Goal: Task Accomplishment & Management: Manage account settings

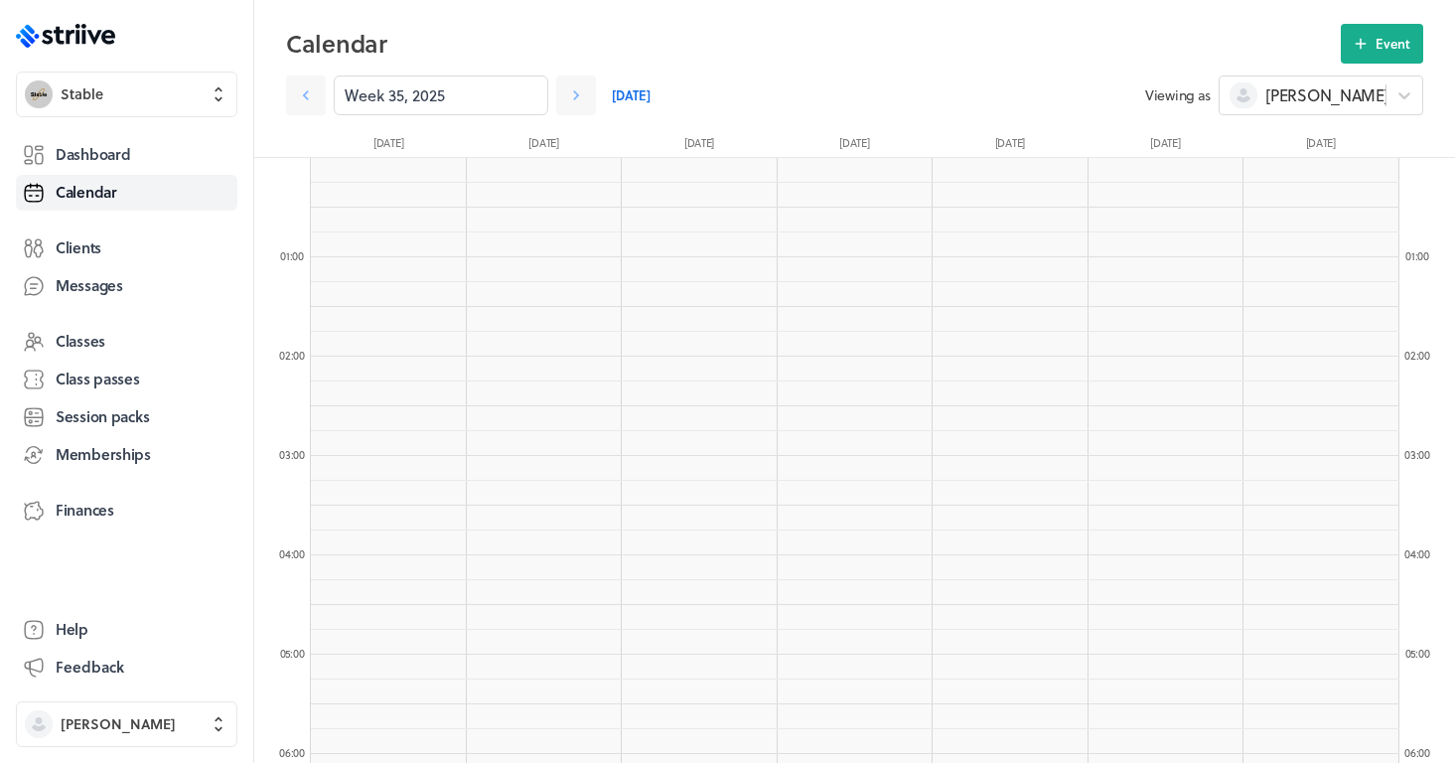
click at [152, 137] on link "Dashboard" at bounding box center [126, 155] width 221 height 36
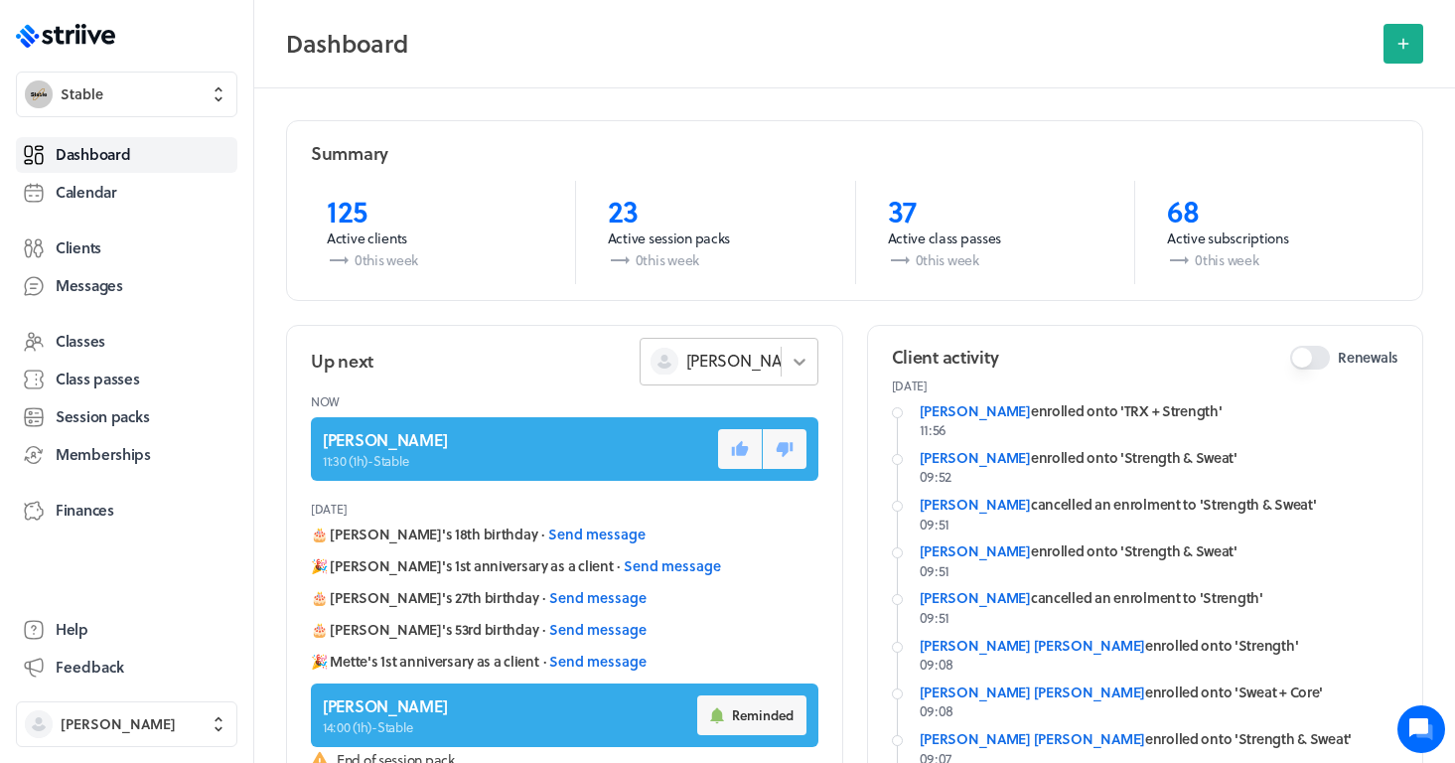
click at [782, 370] on div at bounding box center [800, 362] width 36 height 36
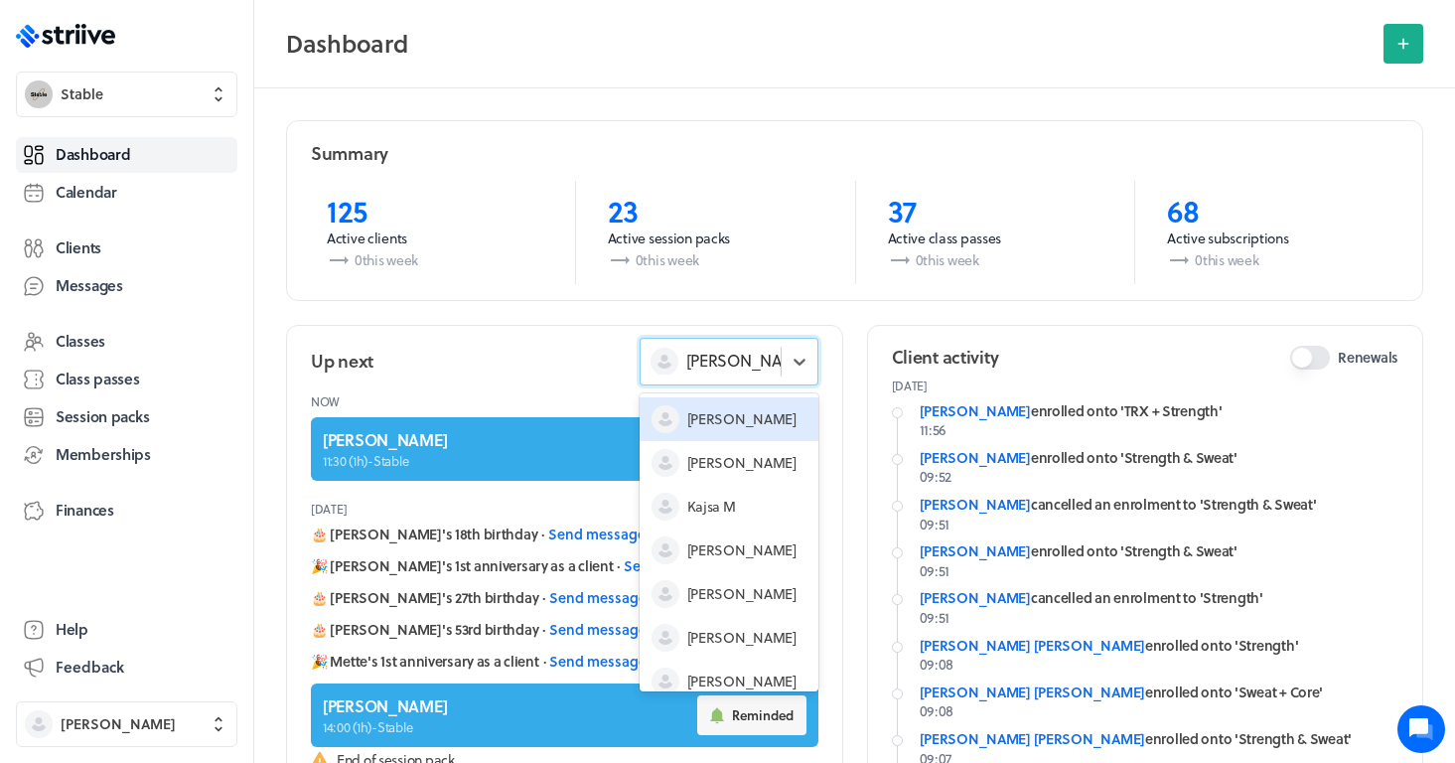
click at [729, 424] on span "[PERSON_NAME]" at bounding box center [741, 419] width 109 height 20
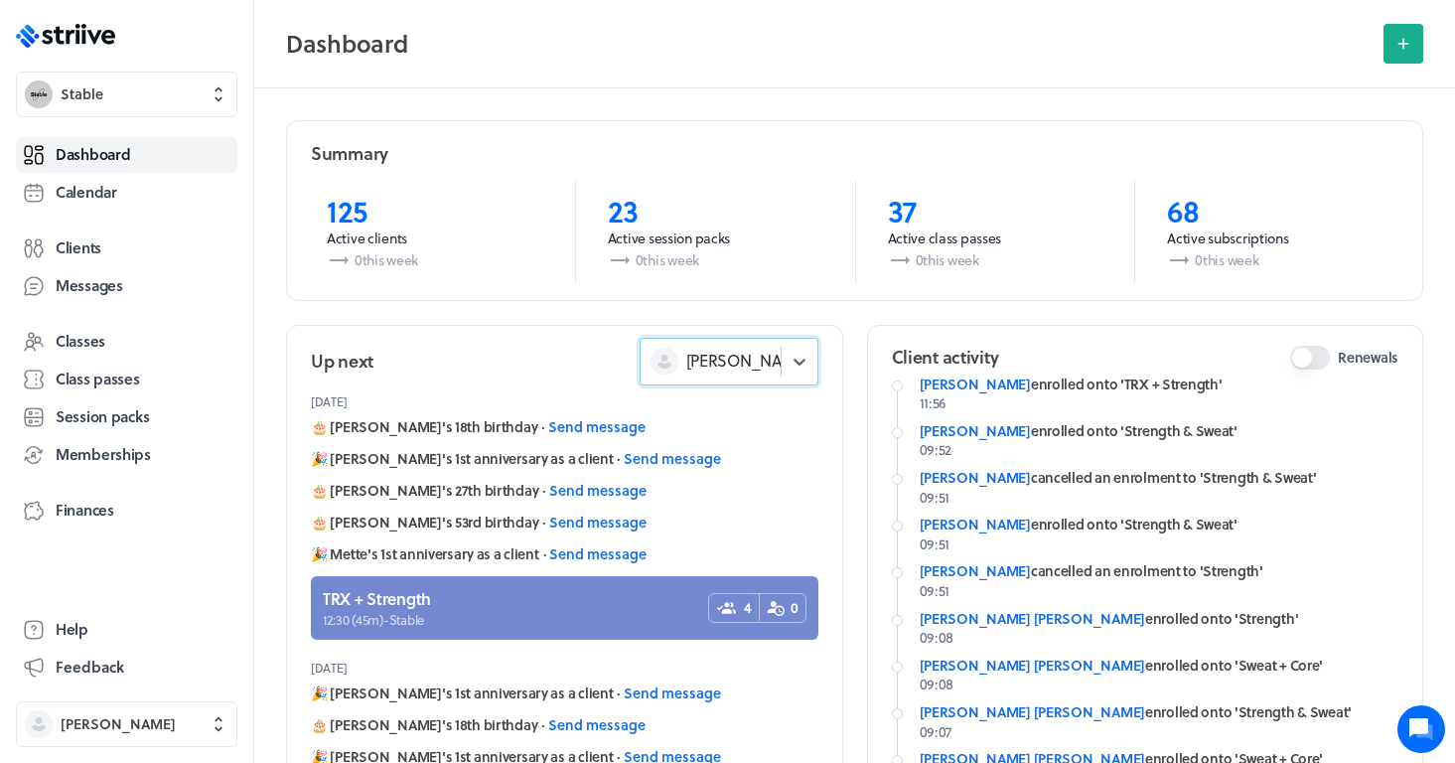
scroll to position [78, 0]
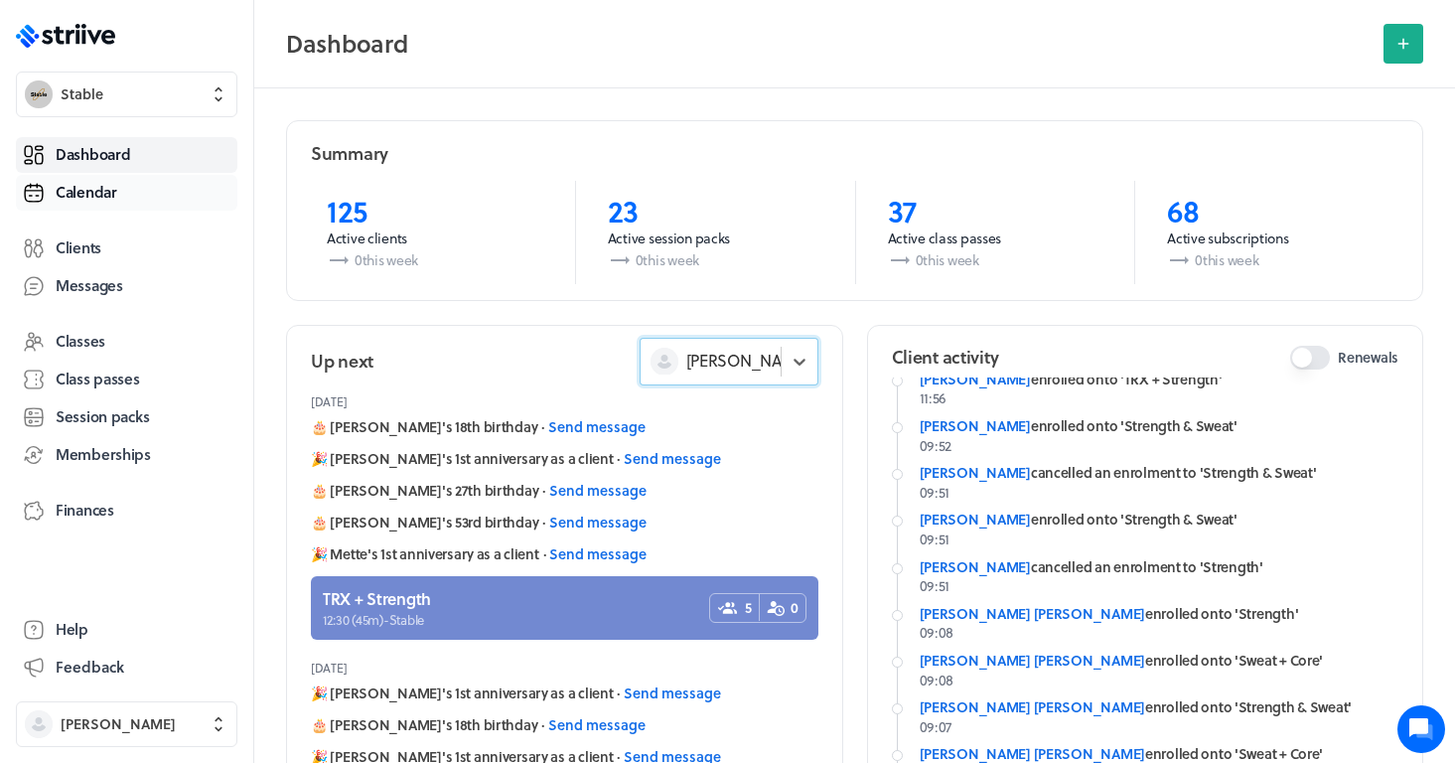
click at [97, 196] on span "Calendar" at bounding box center [87, 192] width 62 height 21
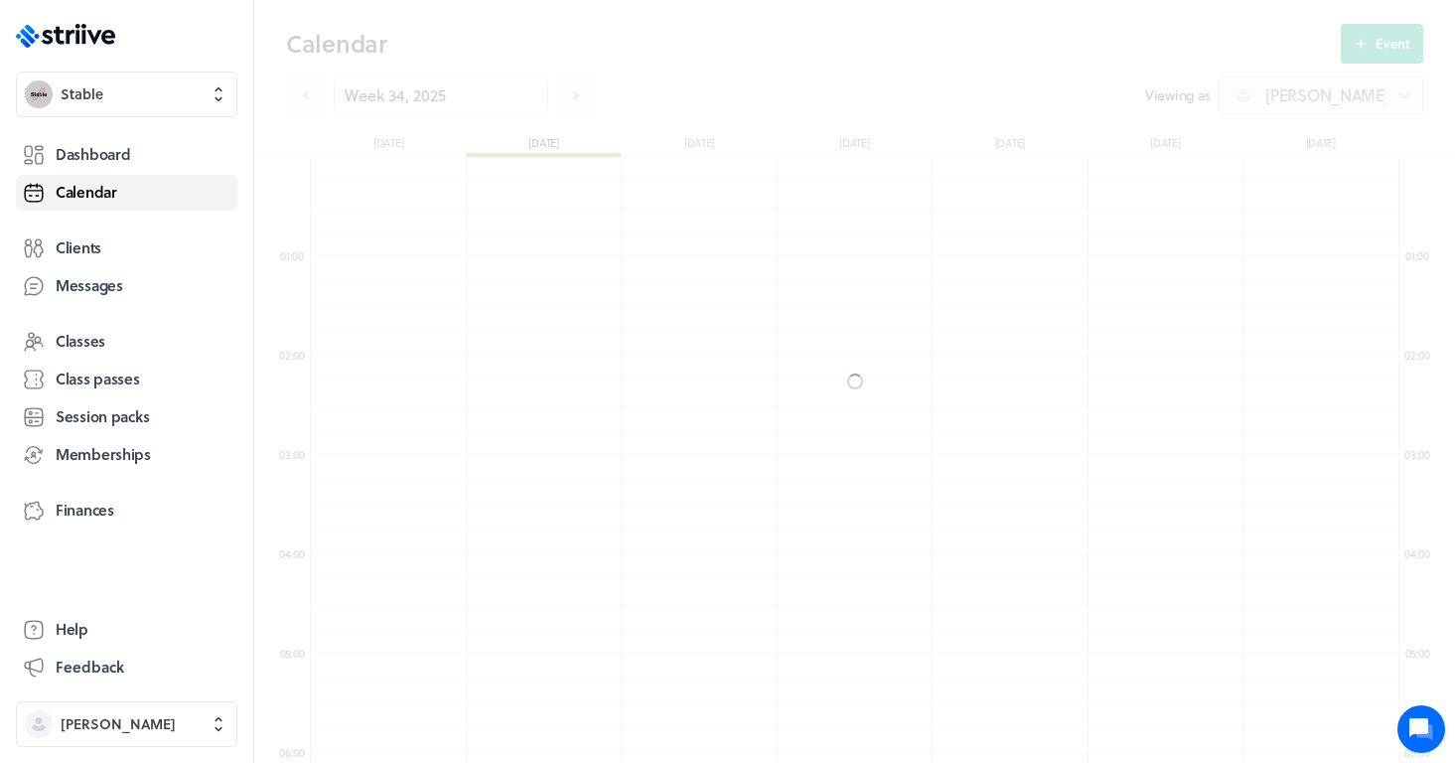
scroll to position [596, 0]
drag, startPoint x: 97, startPoint y: 196, endPoint x: 199, endPoint y: 289, distance: 137.8
click at [97, 196] on span "Calendar" at bounding box center [87, 192] width 62 height 21
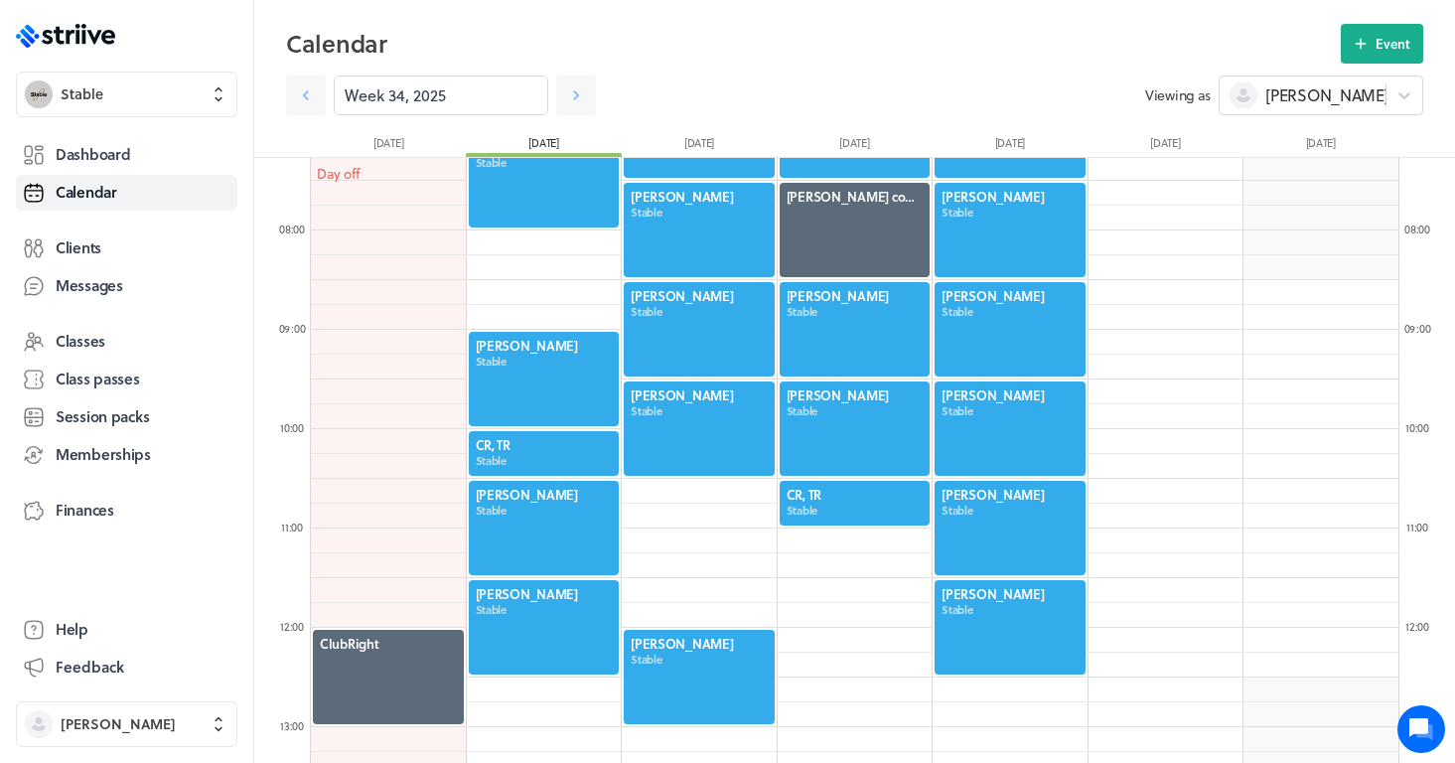
scroll to position [700, 0]
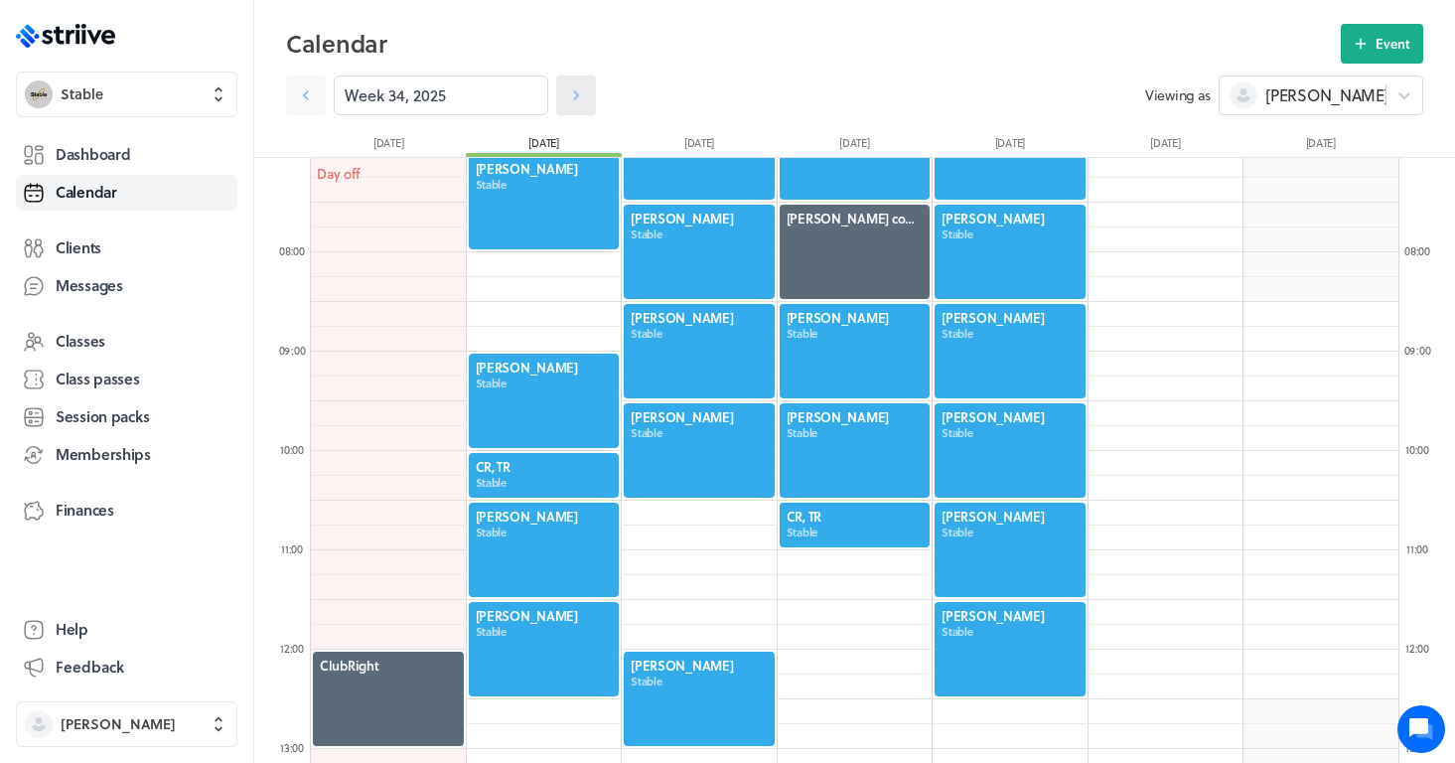
click at [576, 95] on icon at bounding box center [576, 95] width 20 height 20
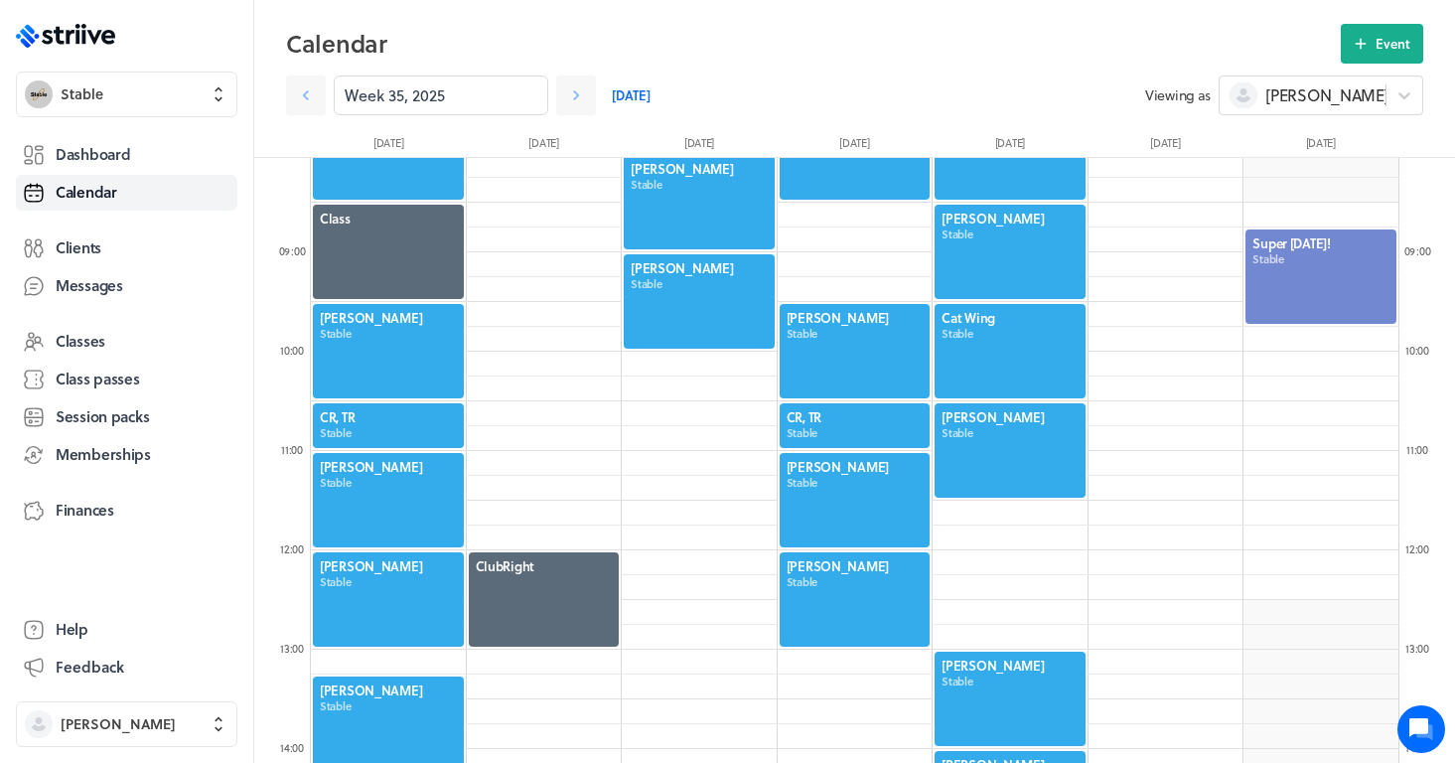
scroll to position [978, 0]
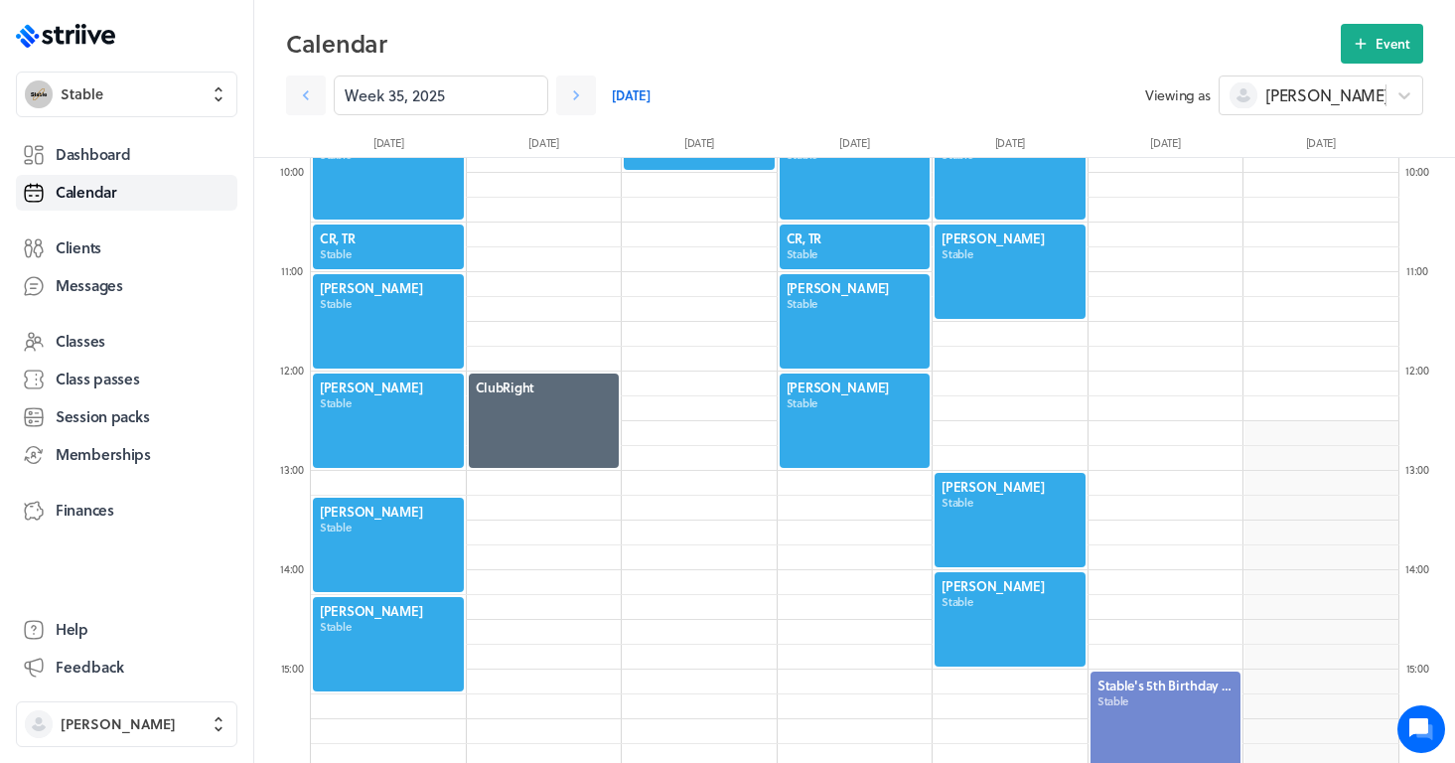
click at [890, 403] on div at bounding box center [855, 420] width 155 height 98
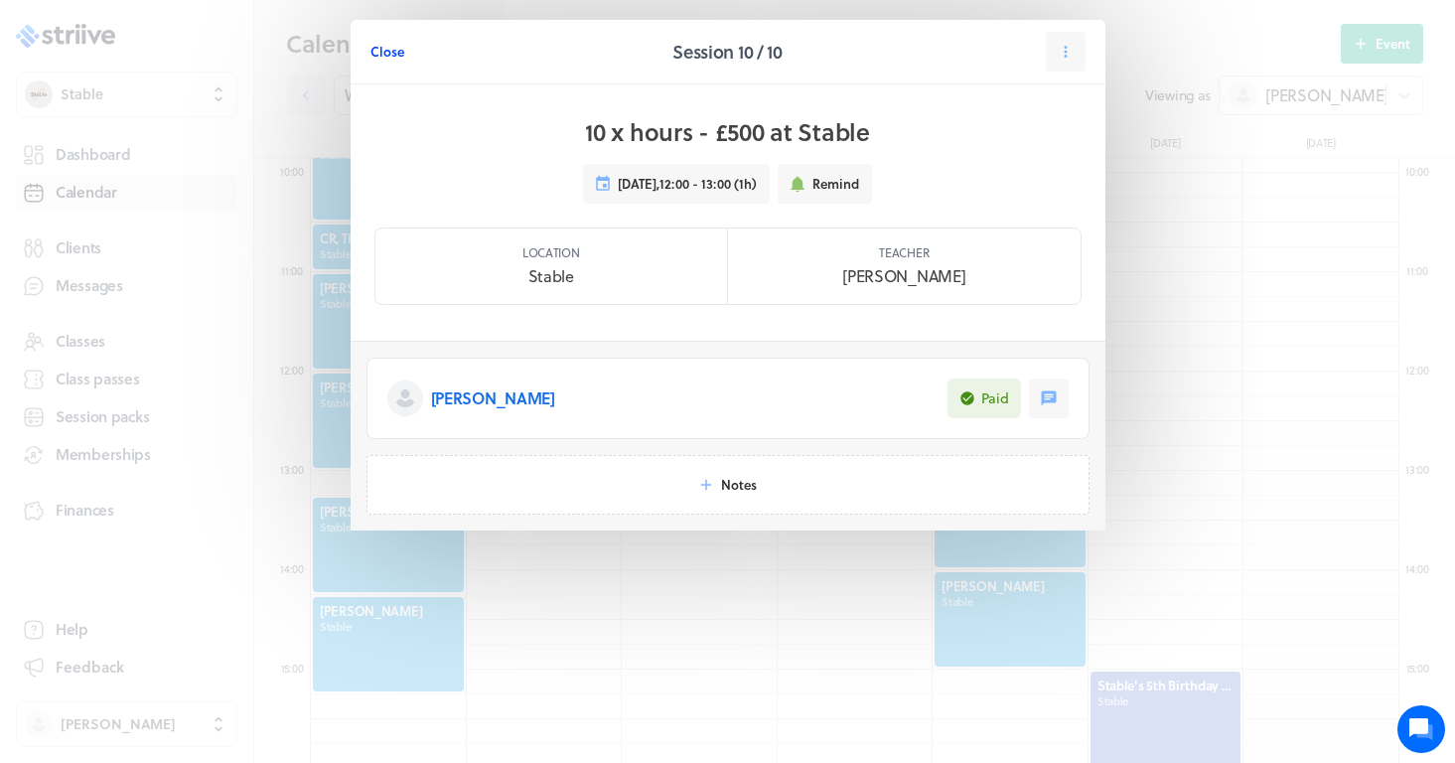
click at [391, 63] on button "Close" at bounding box center [387, 52] width 34 height 40
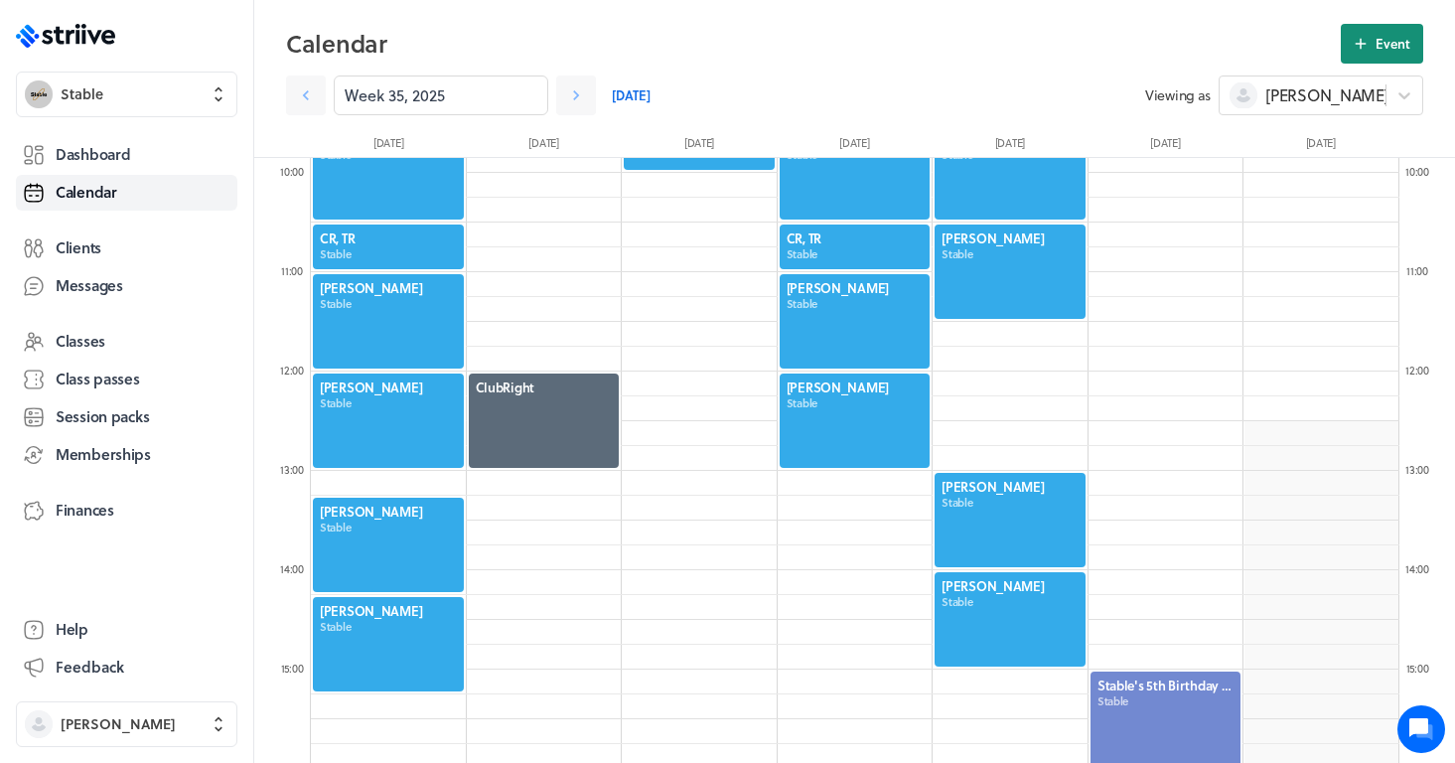
click at [1400, 36] on span "Event" at bounding box center [1393, 44] width 35 height 18
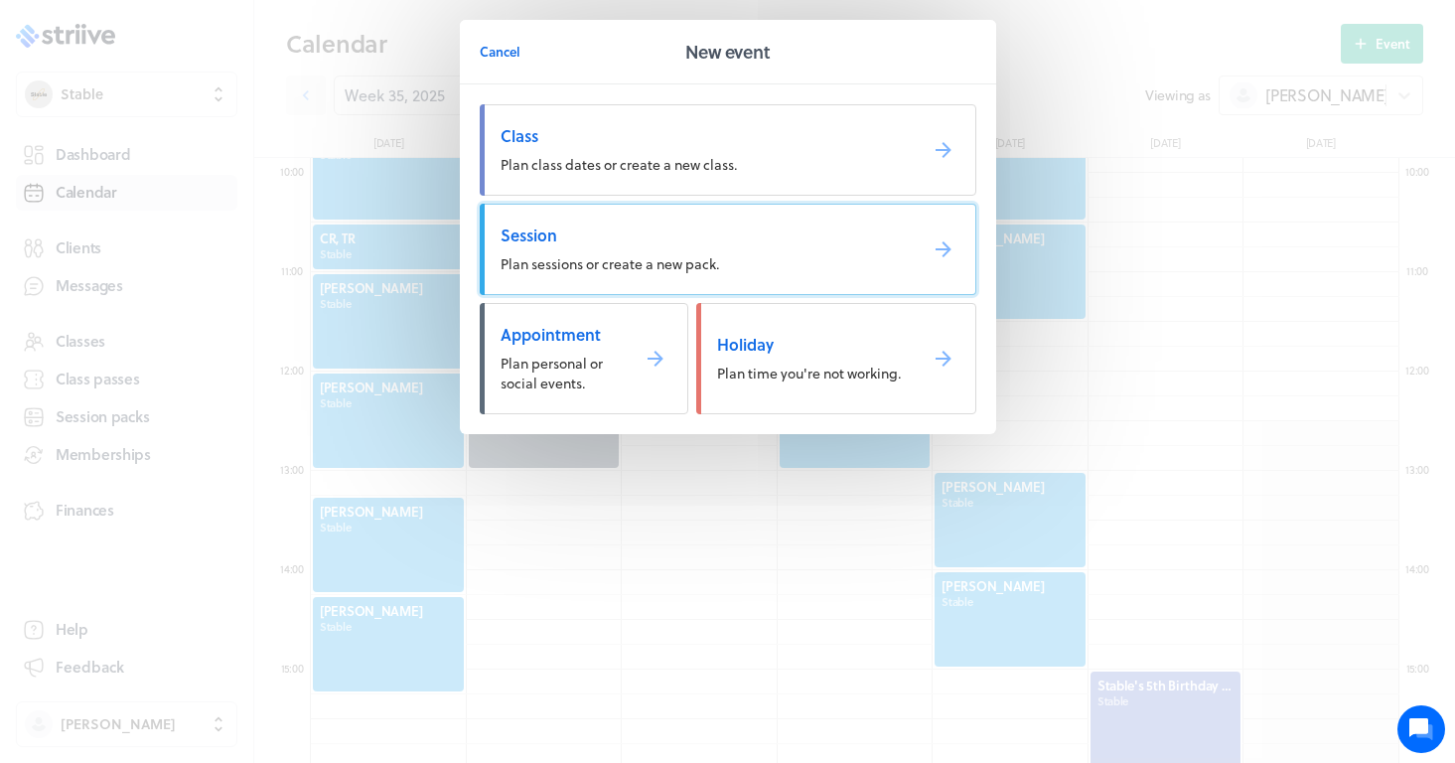
click at [616, 245] on link "Session Plan sessions or create a new pack." at bounding box center [728, 249] width 497 height 91
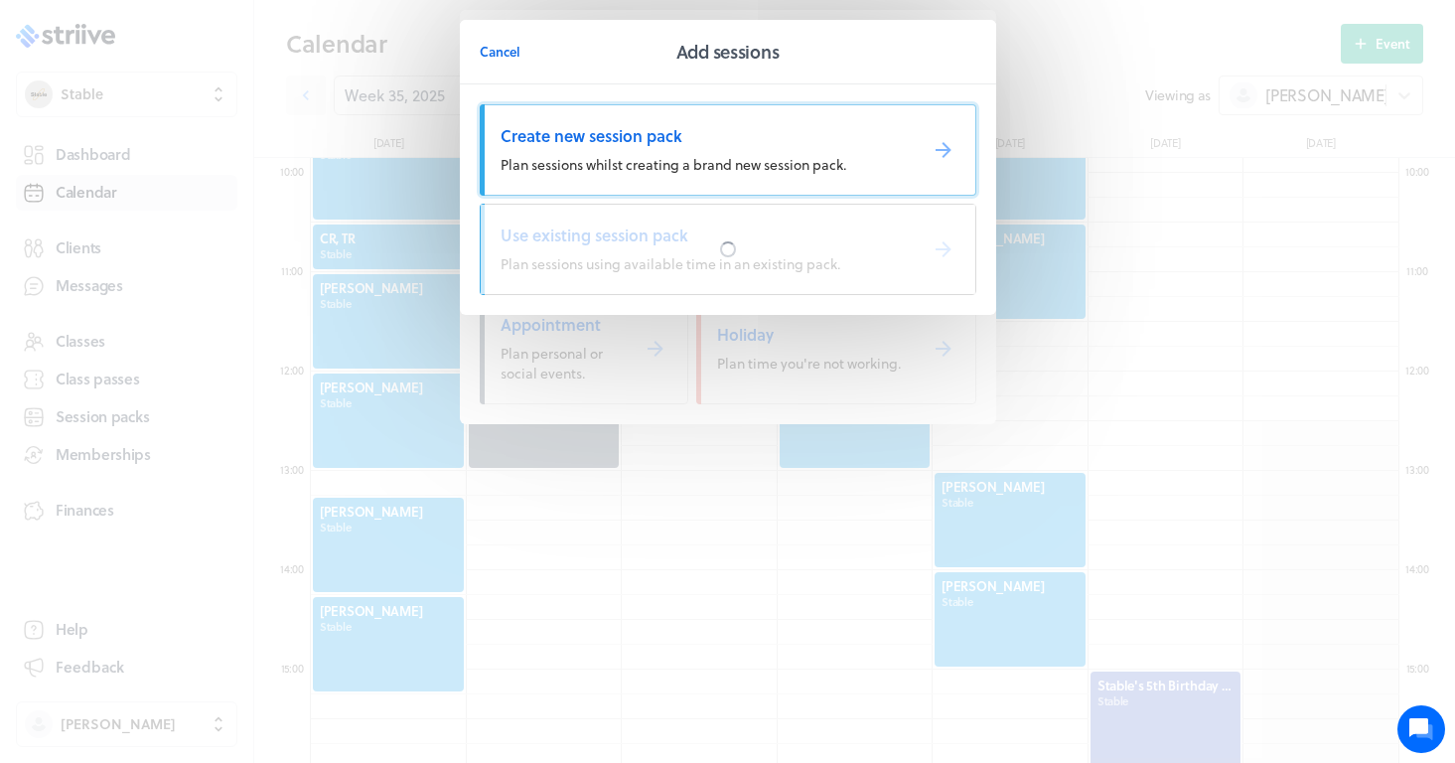
click at [563, 156] on span "Plan sessions whilst creating a brand new session pack." at bounding box center [674, 164] width 346 height 21
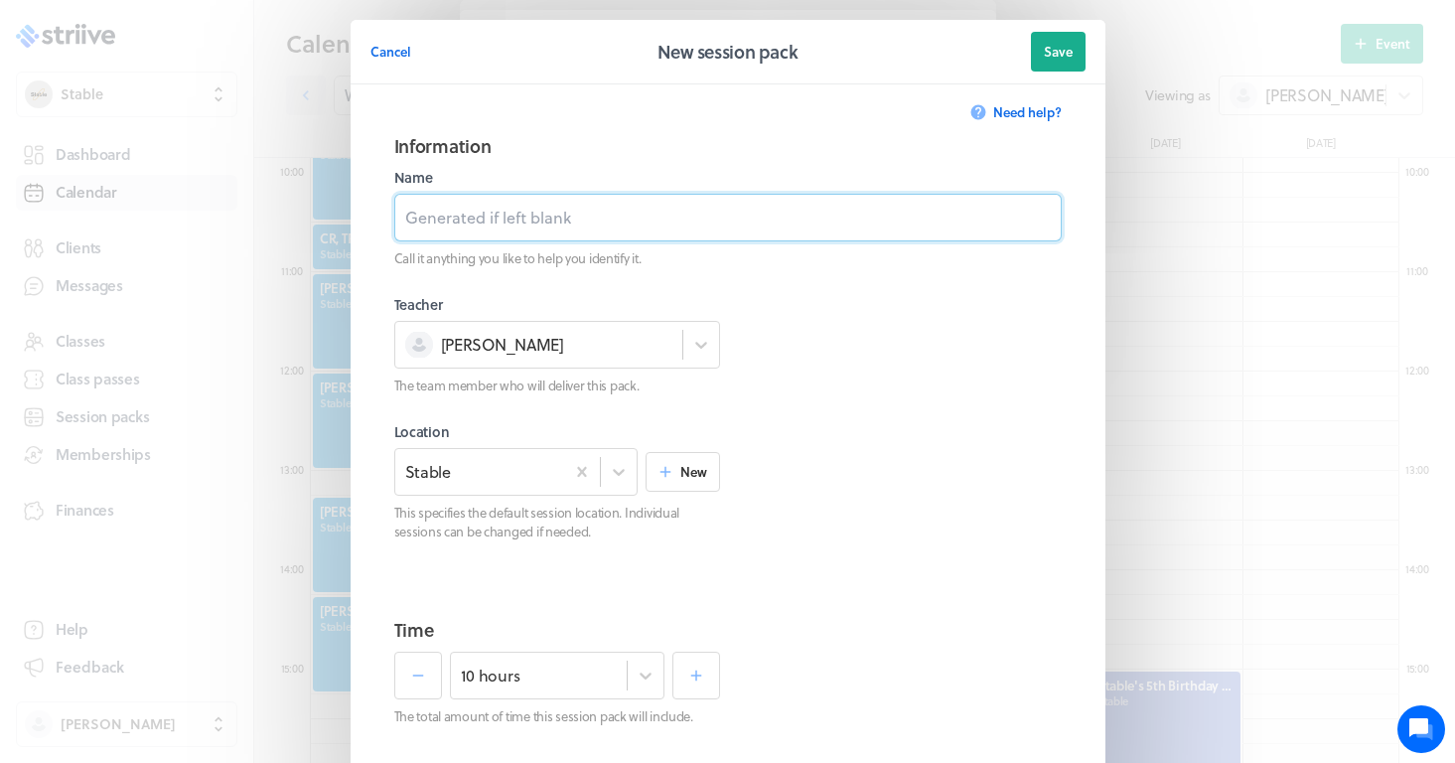
click at [509, 219] on input at bounding box center [727, 218] width 667 height 48
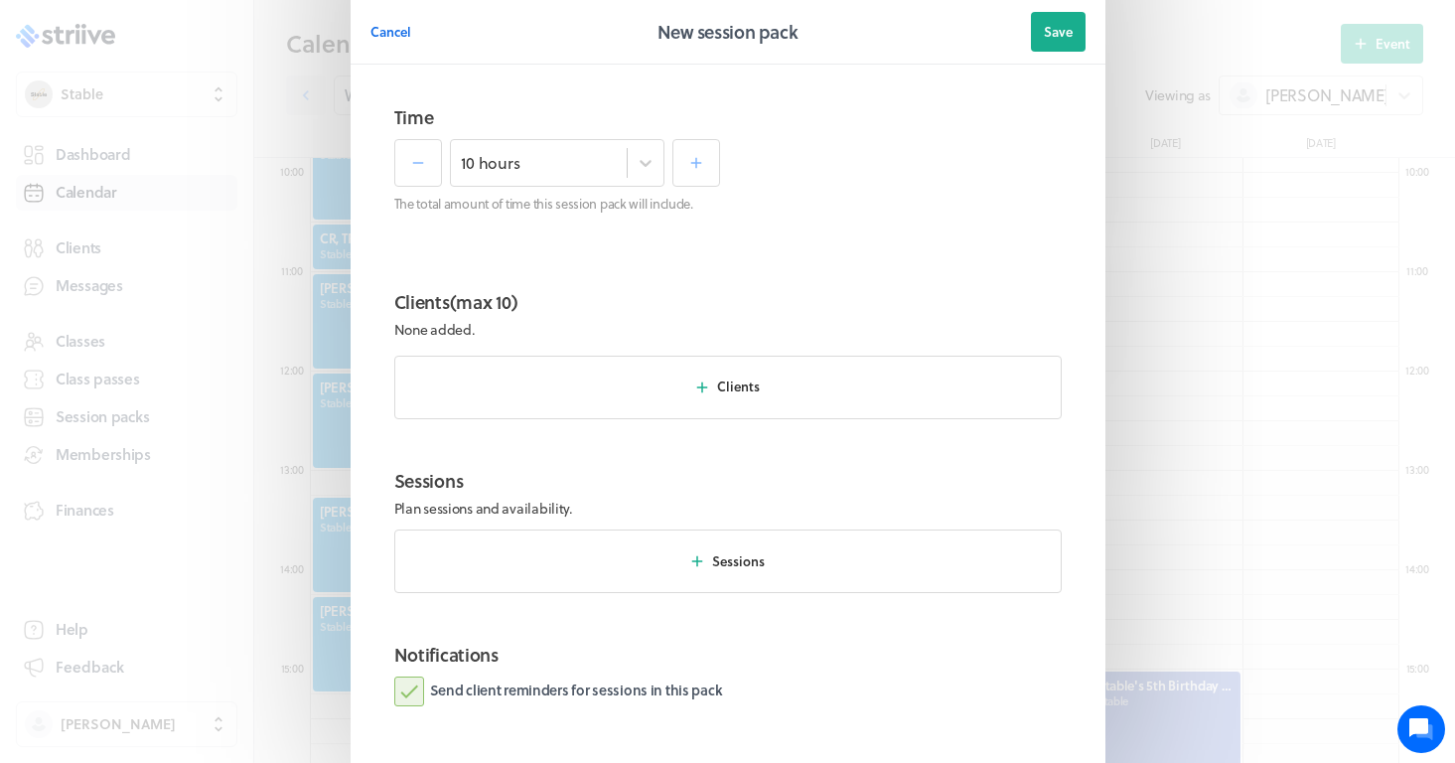
scroll to position [578, 0]
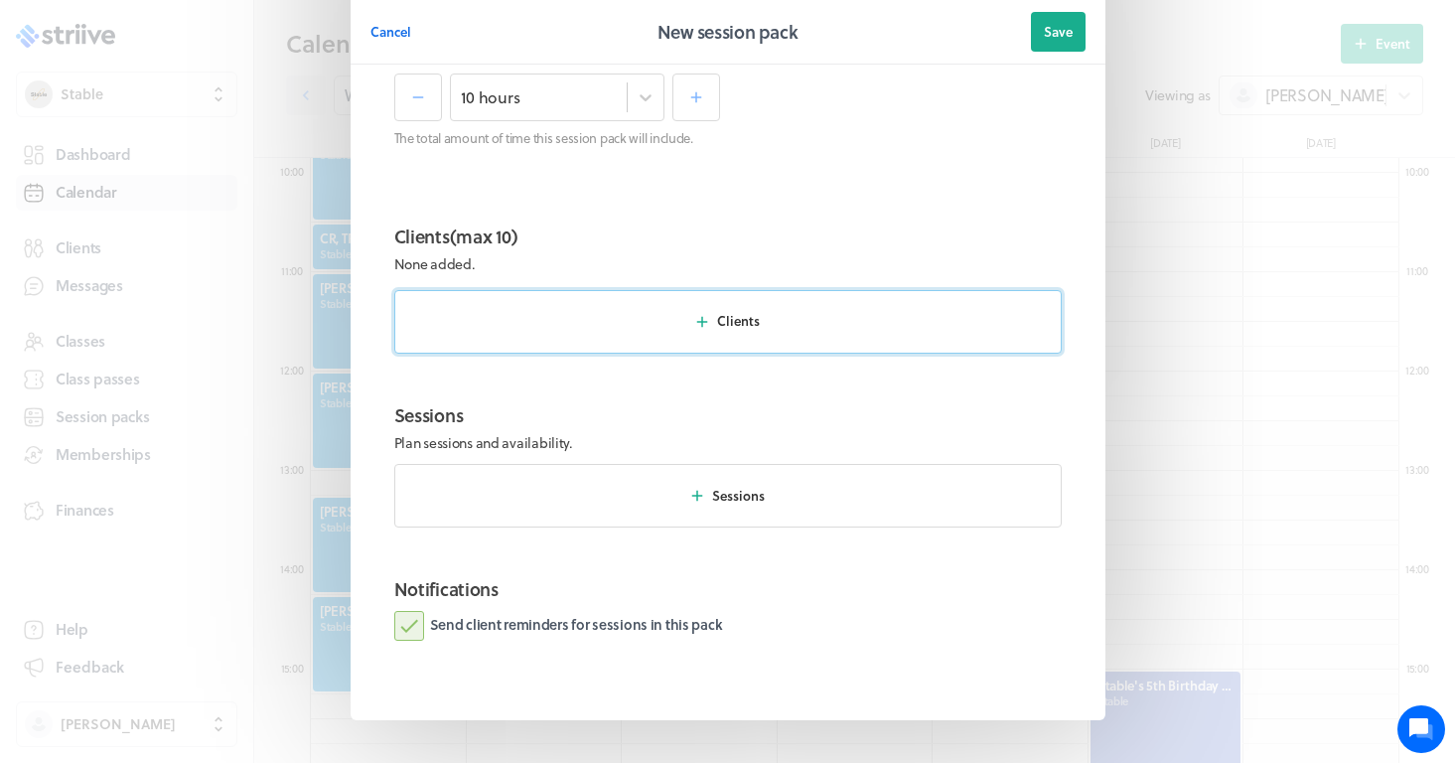
type input "10 x hours - £500"
click at [787, 337] on button "Clients" at bounding box center [727, 322] width 667 height 64
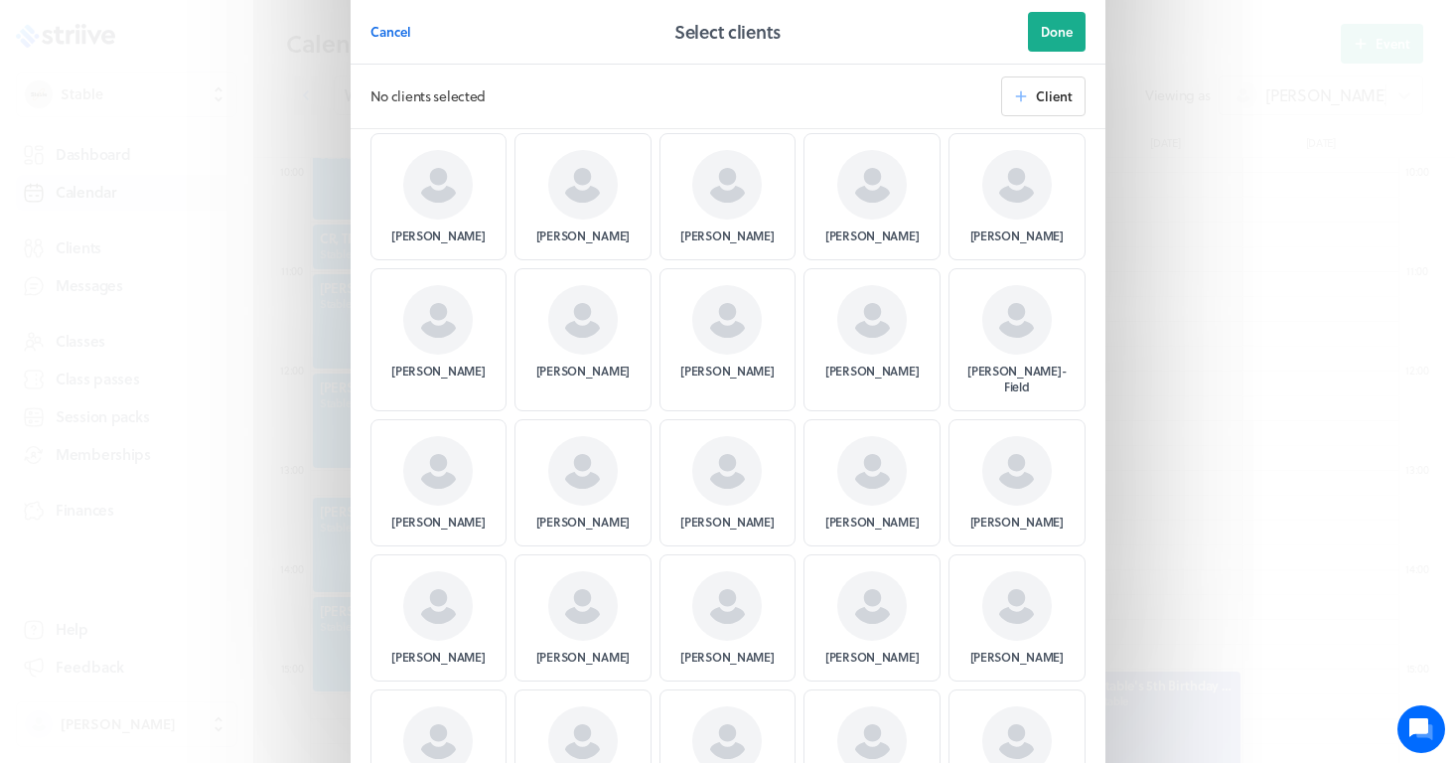
scroll to position [2213, 0]
click at [409, 339] on span at bounding box center [438, 320] width 70 height 70
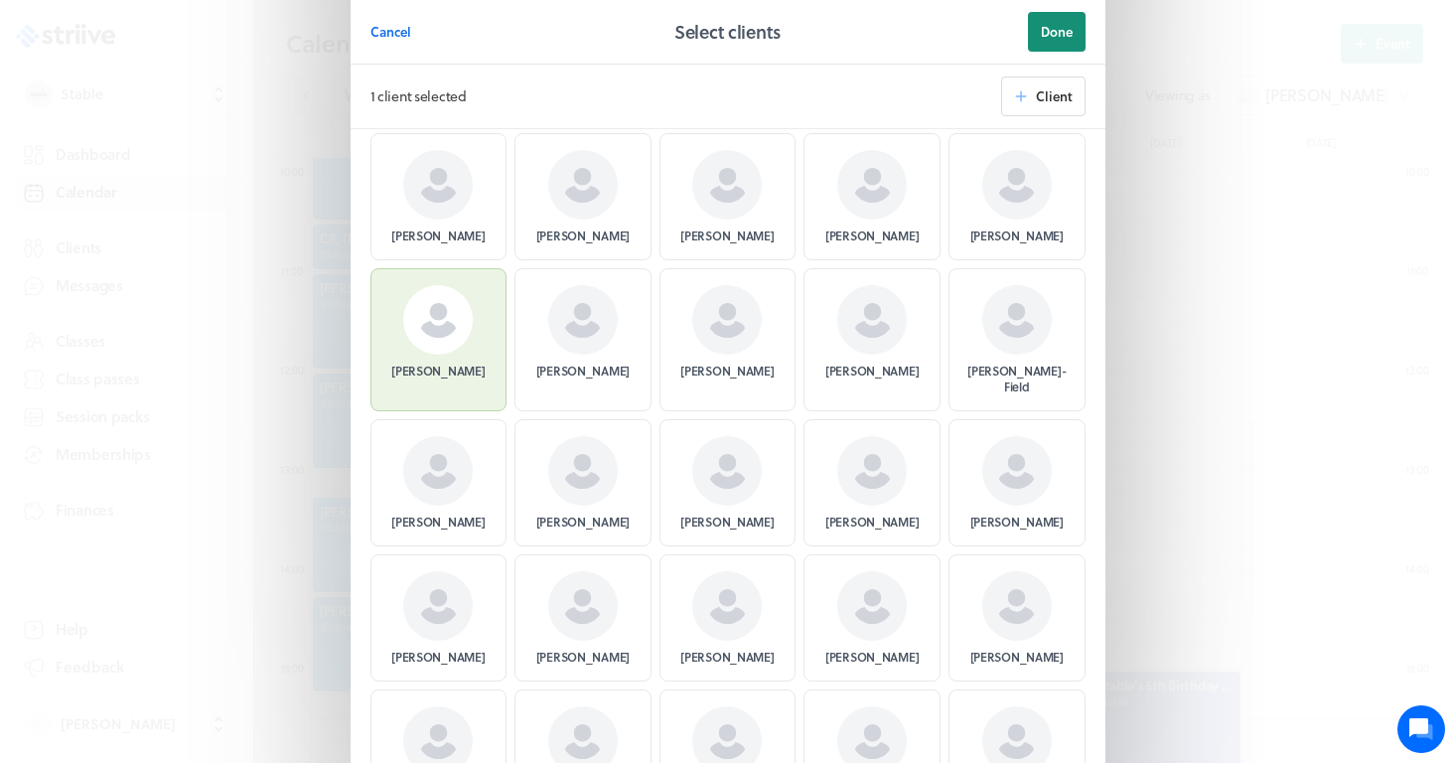
click at [1046, 41] on button "Done" at bounding box center [1057, 32] width 58 height 40
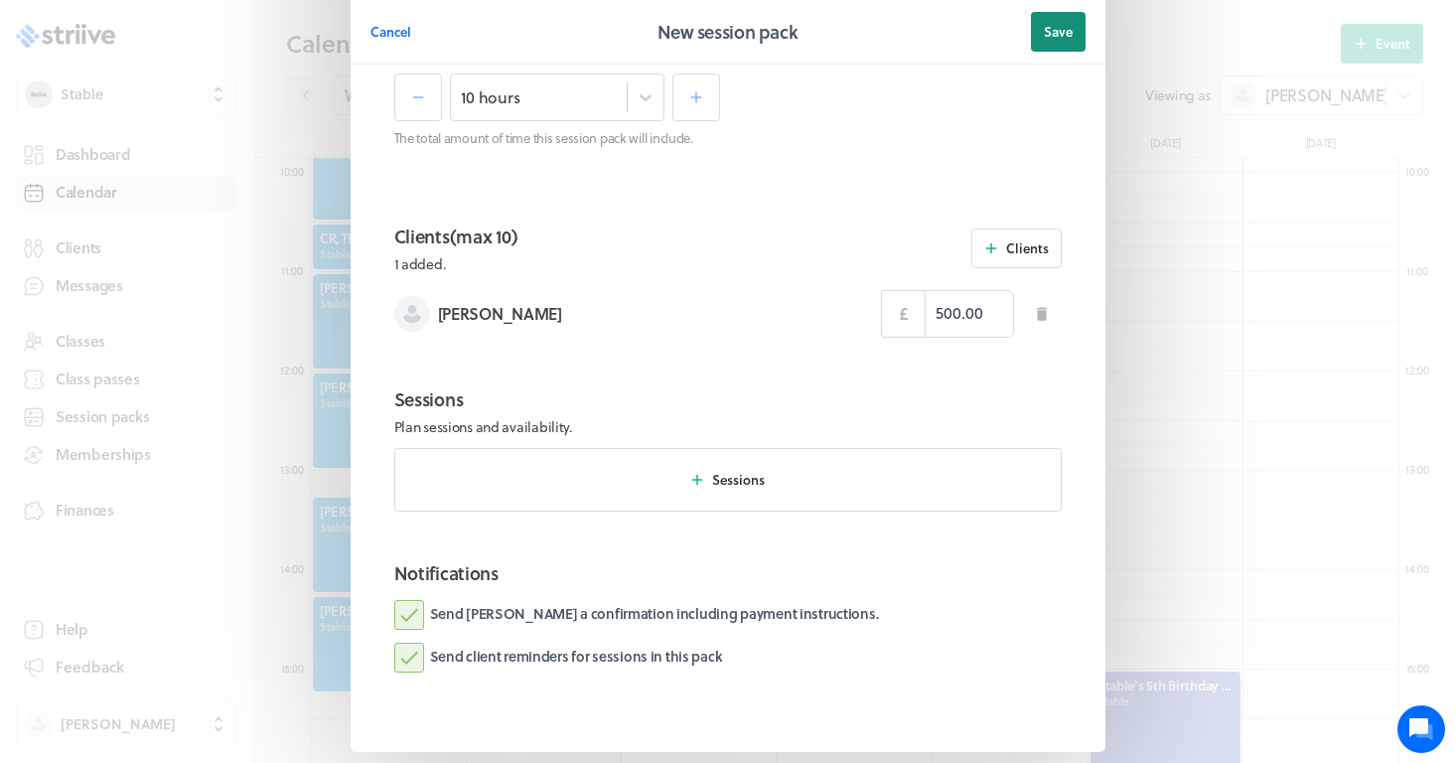
click at [1069, 25] on span "Save" at bounding box center [1058, 32] width 29 height 18
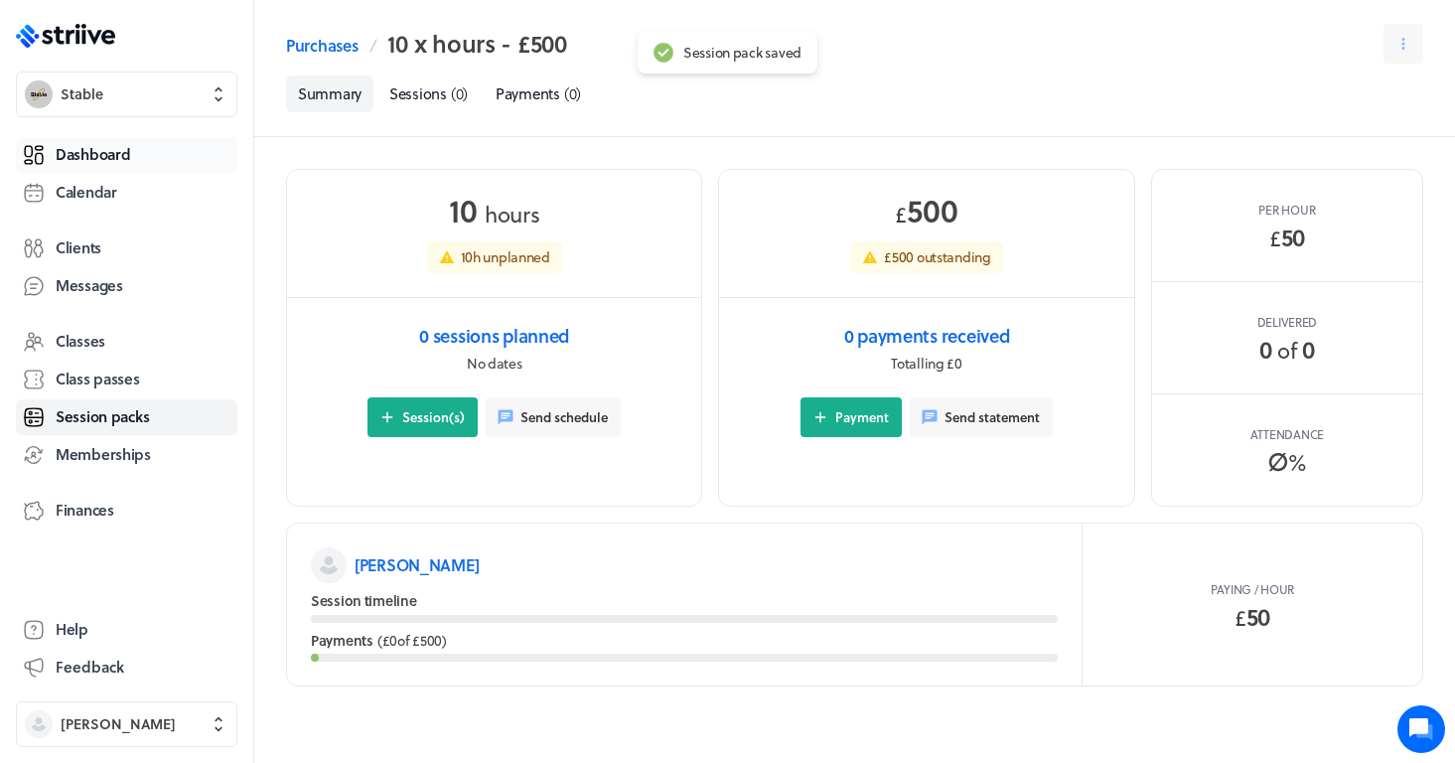
click at [121, 153] on span "Dashboard" at bounding box center [93, 154] width 74 height 21
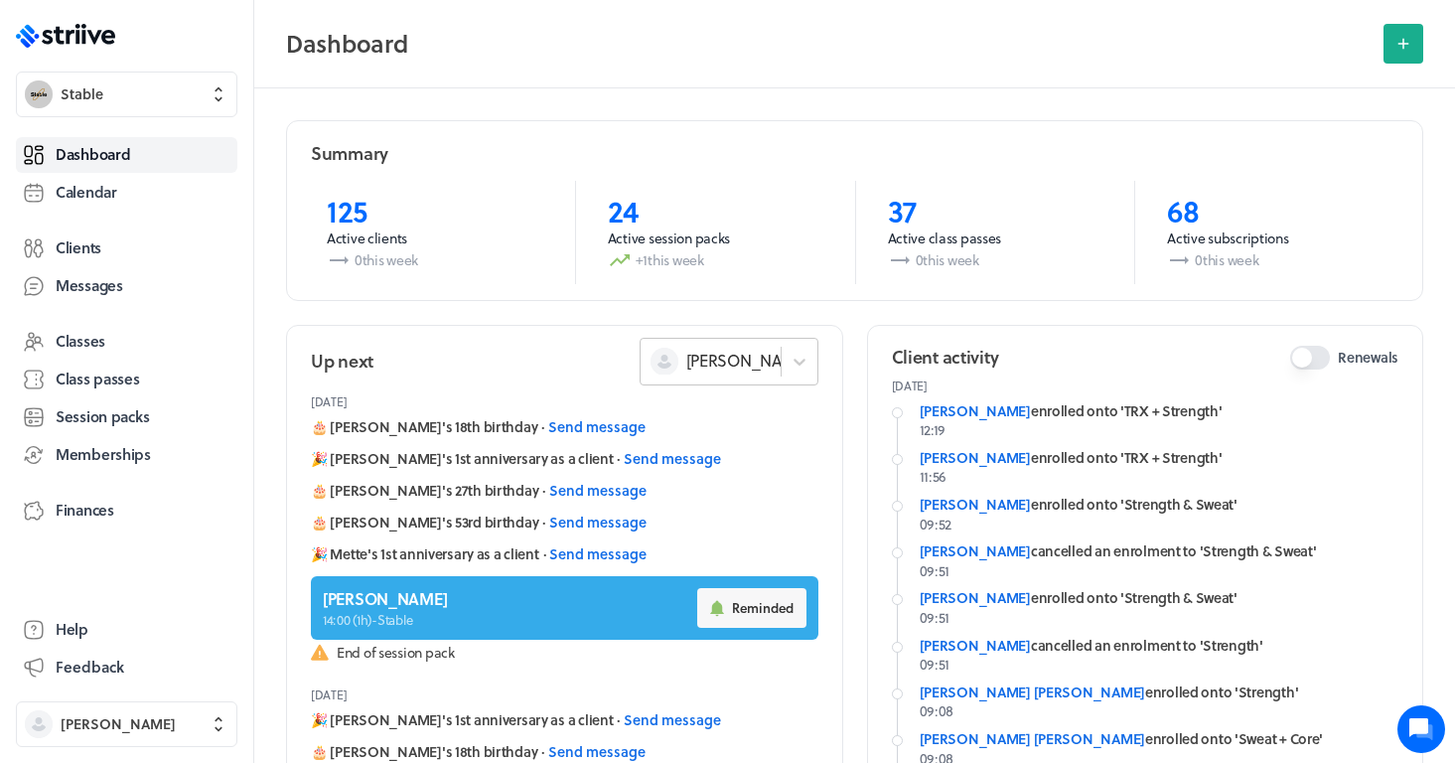
click at [768, 356] on div "[PERSON_NAME]" at bounding box center [711, 361] width 140 height 26
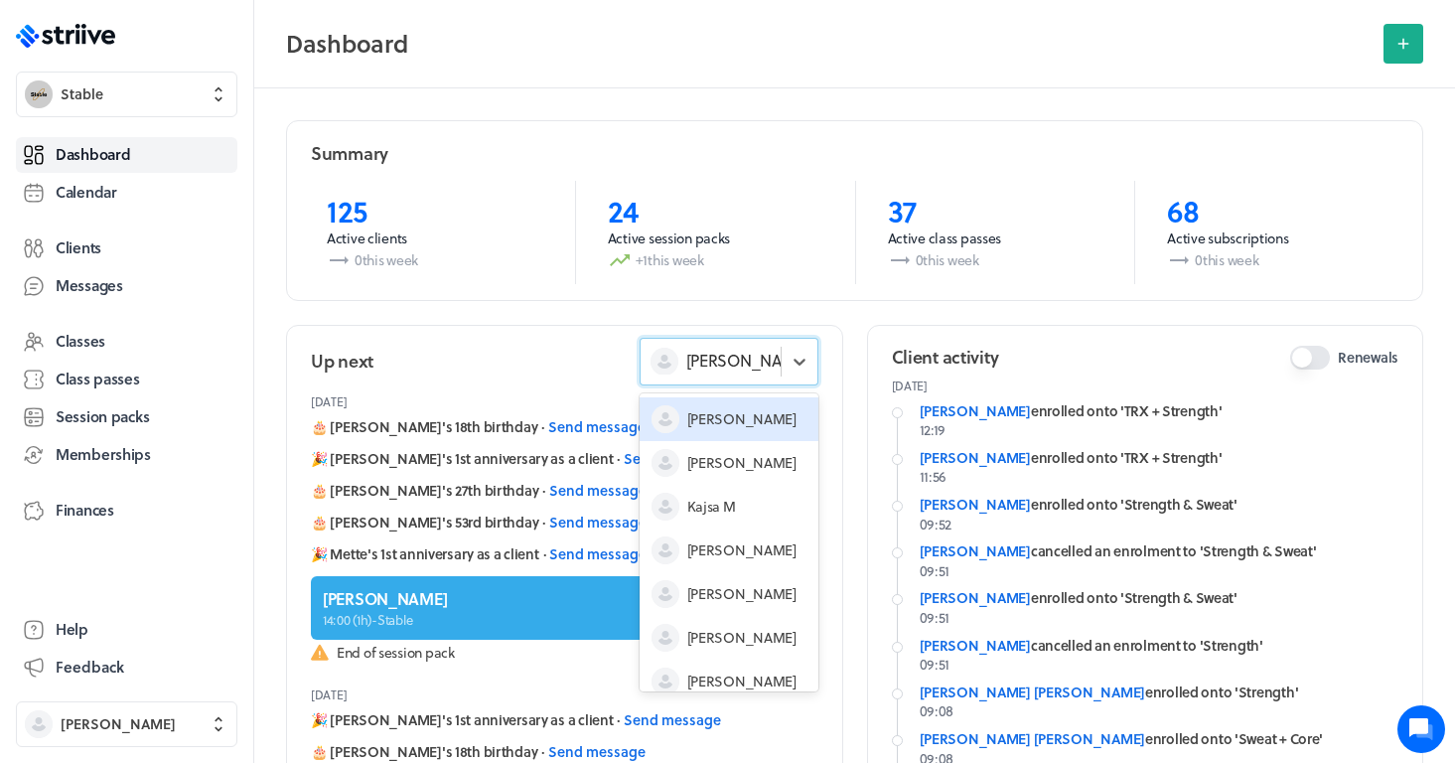
click at [733, 416] on div "[PERSON_NAME]" at bounding box center [729, 419] width 179 height 44
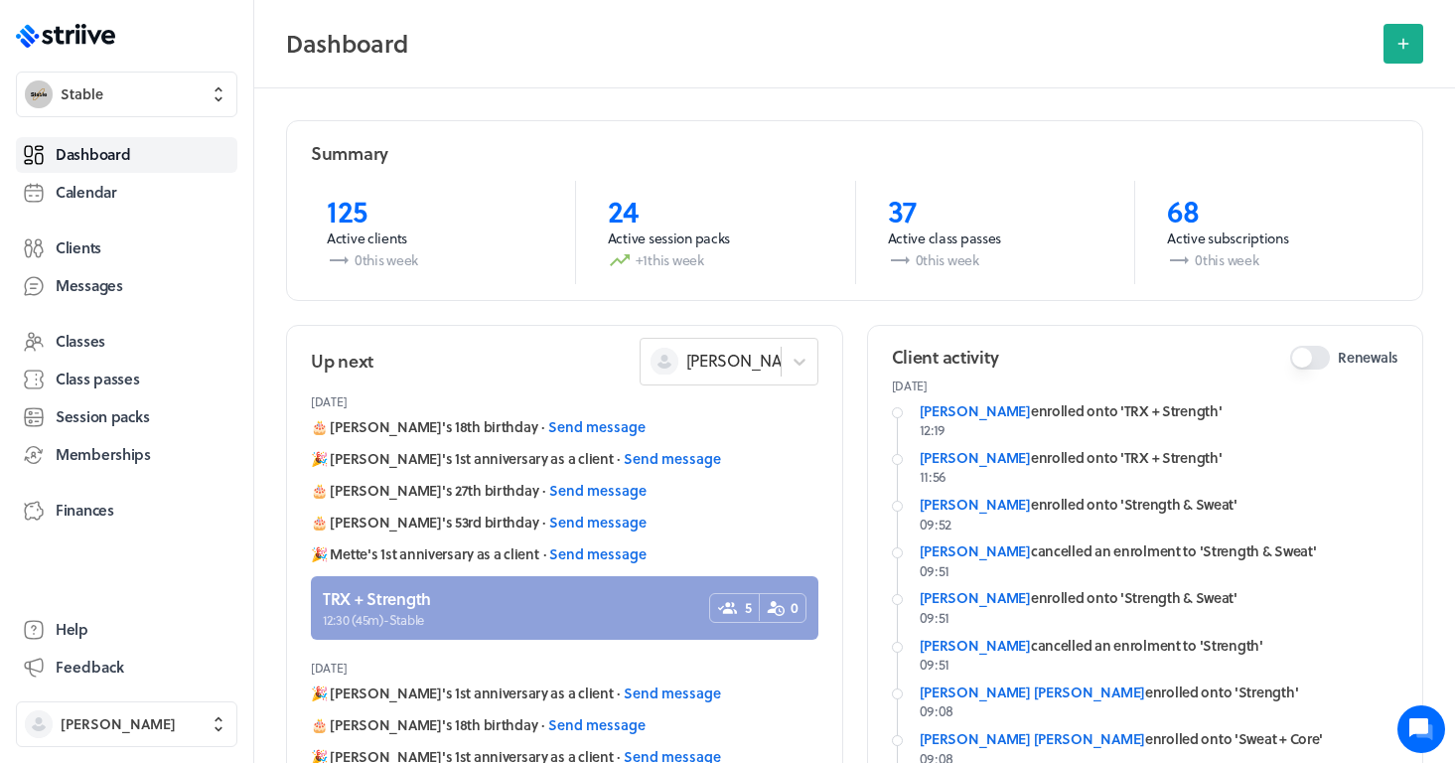
click at [569, 619] on link at bounding box center [565, 608] width 508 height 64
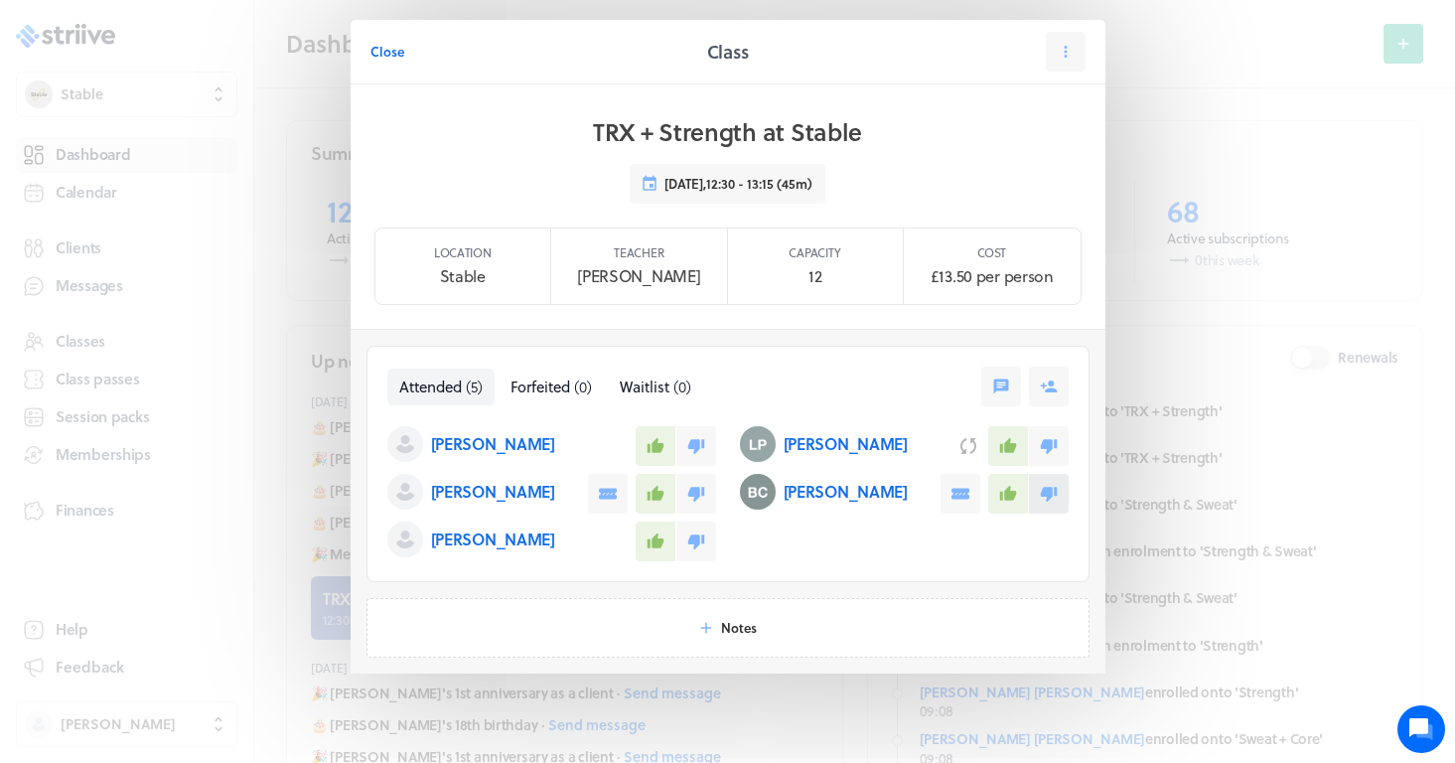
click at [1055, 493] on icon at bounding box center [1048, 494] width 17 height 15
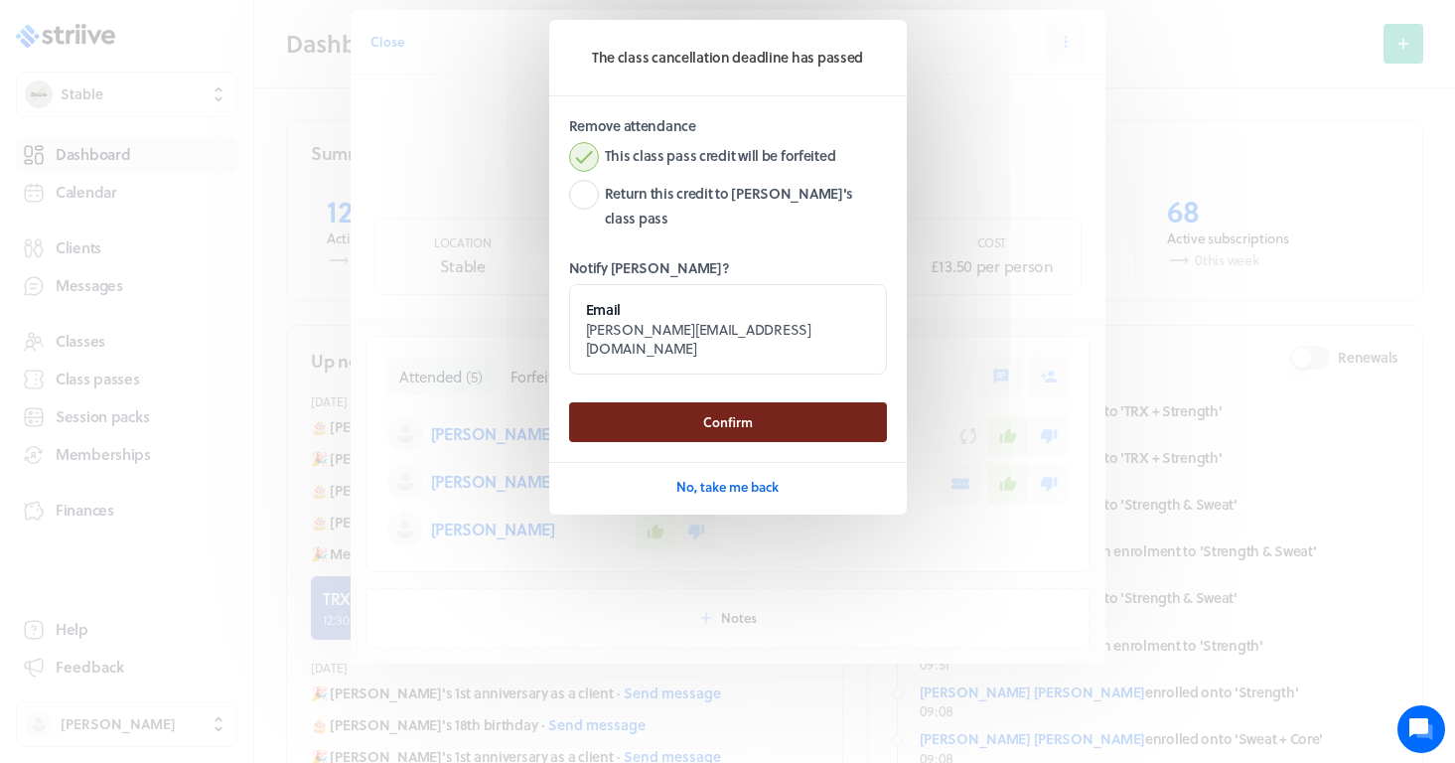
click at [779, 402] on button "Confirm" at bounding box center [728, 422] width 318 height 40
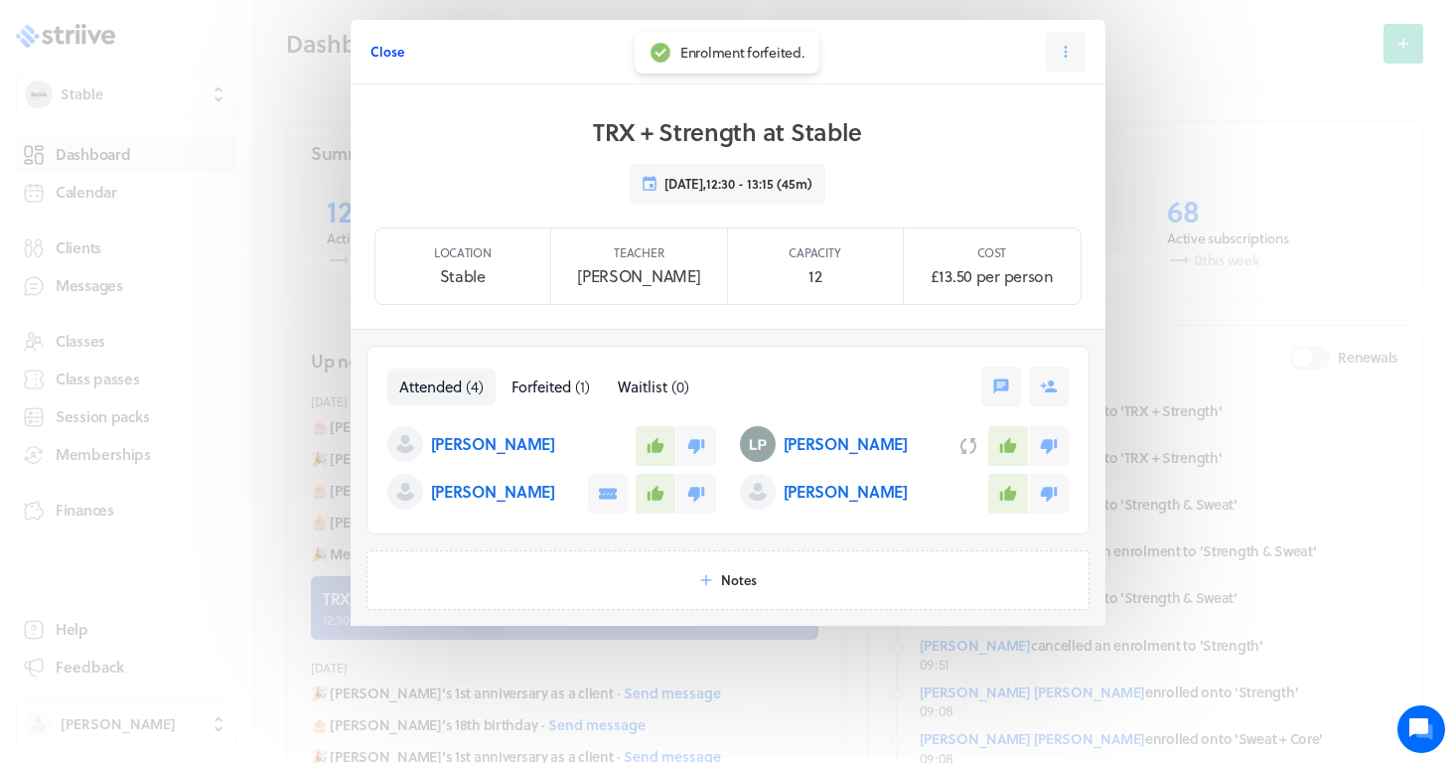
click at [382, 47] on span "Close" at bounding box center [387, 52] width 34 height 18
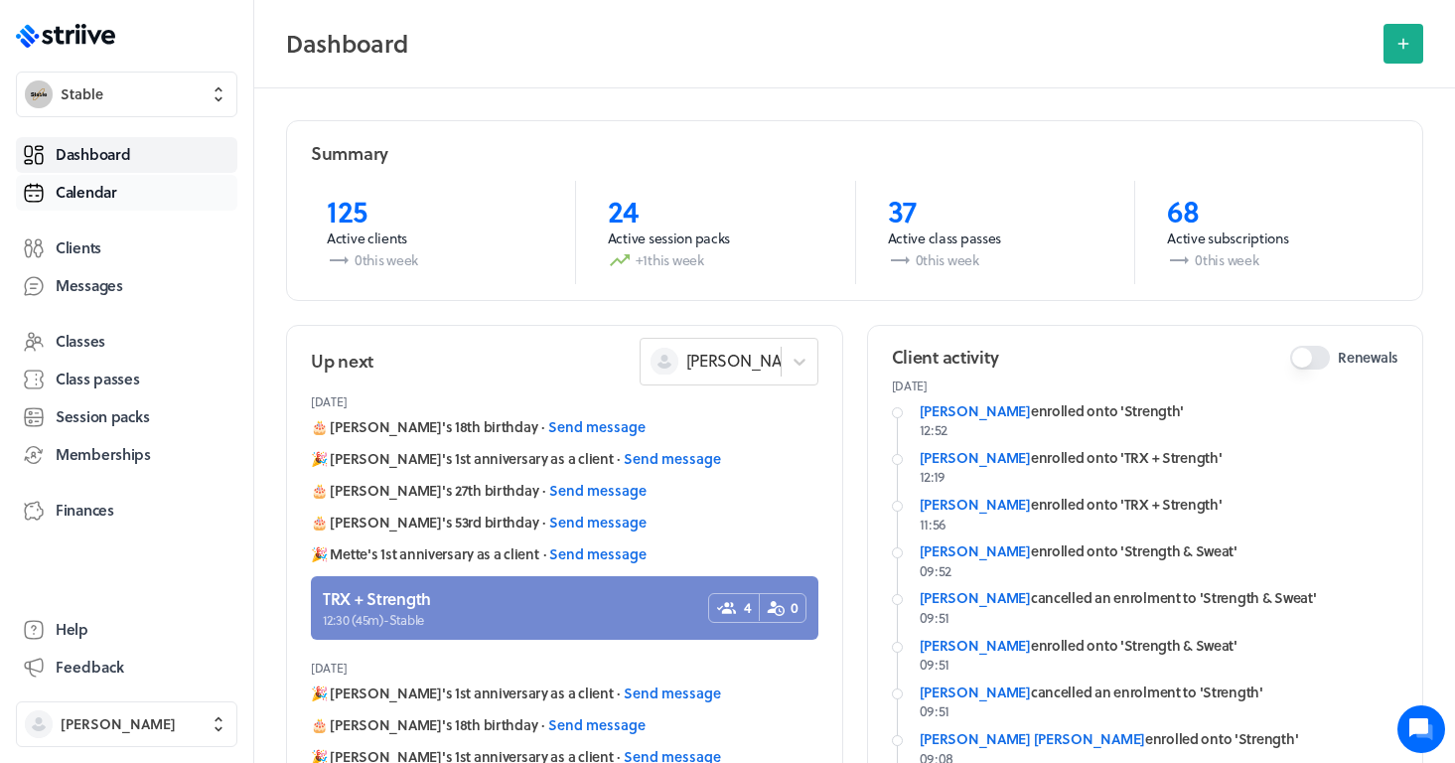
click at [106, 198] on span "Calendar" at bounding box center [87, 192] width 62 height 21
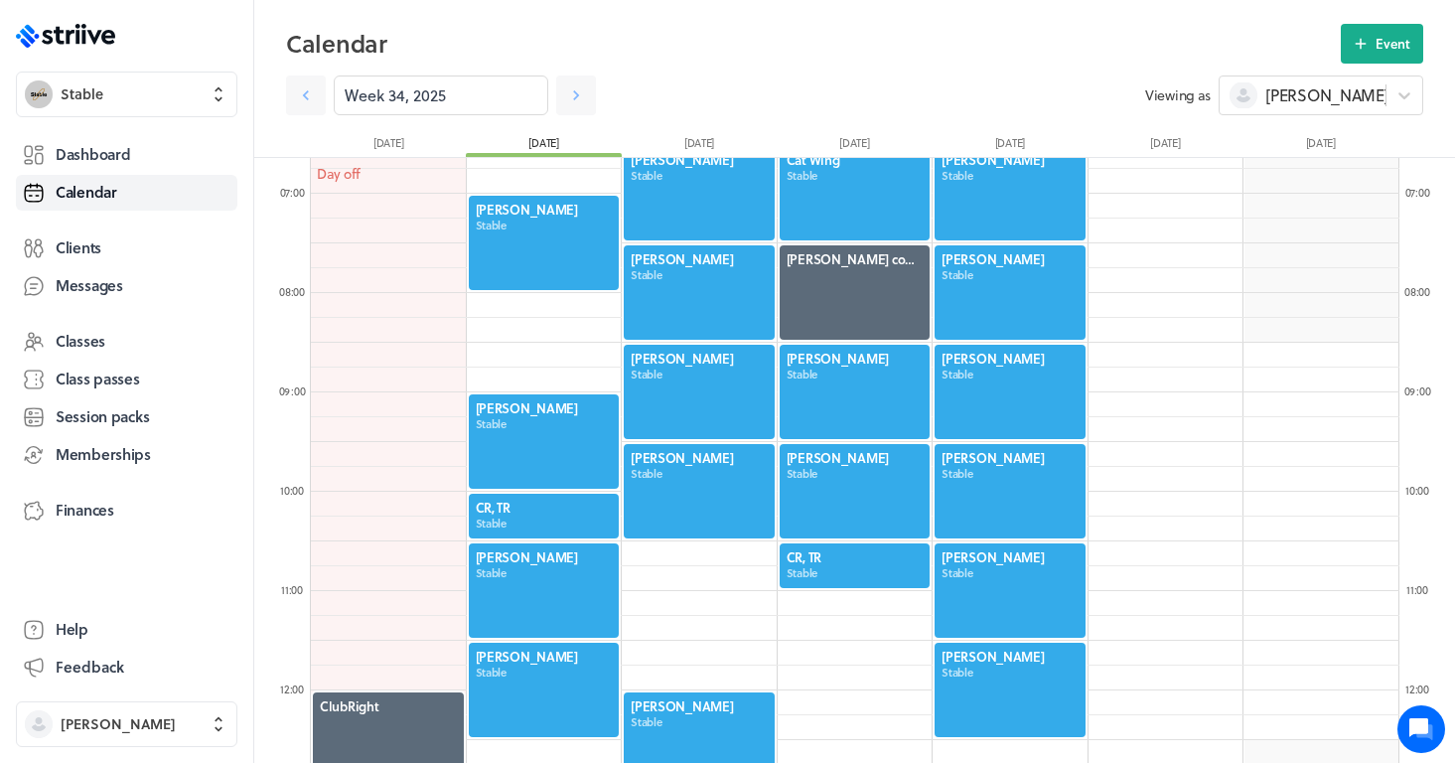
scroll to position [668, 0]
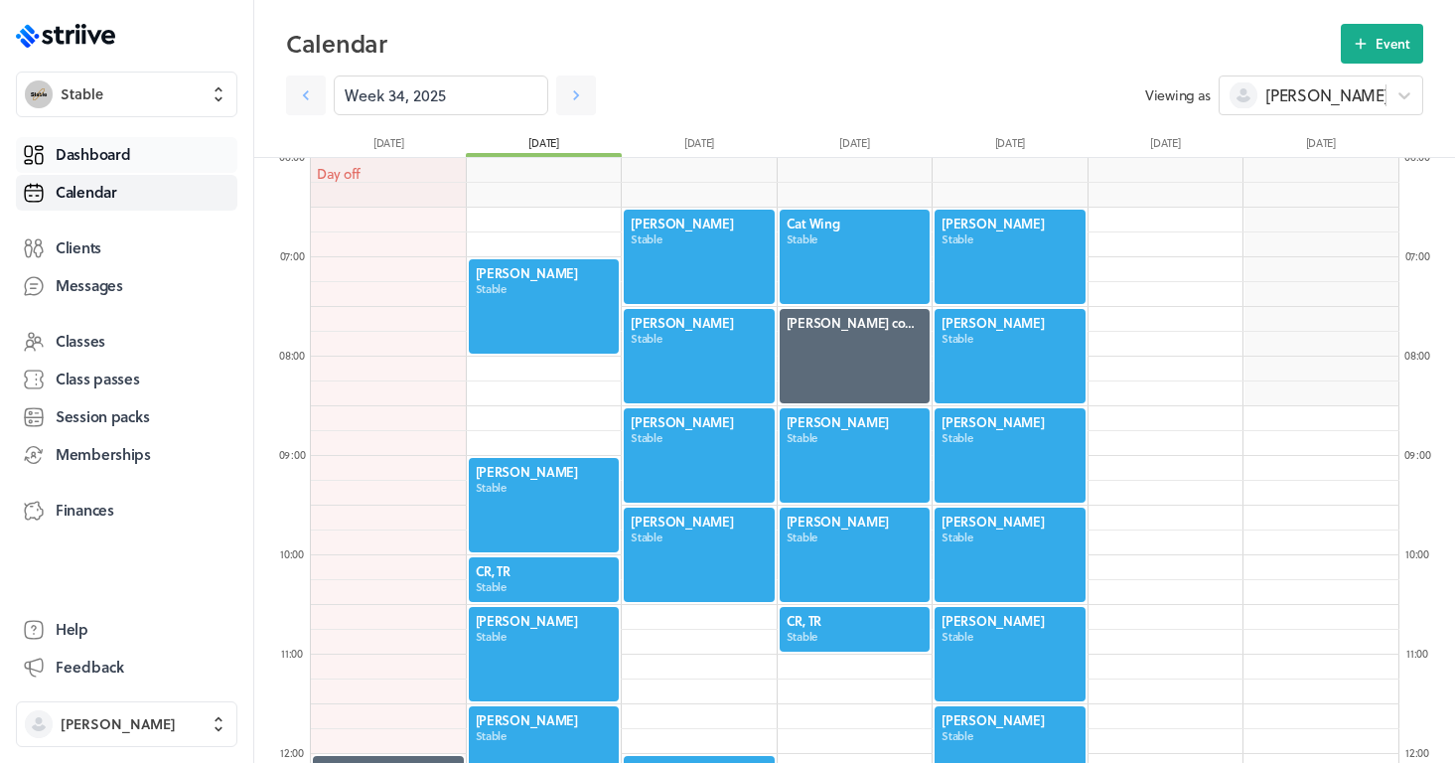
click at [123, 150] on span "Dashboard" at bounding box center [93, 154] width 74 height 21
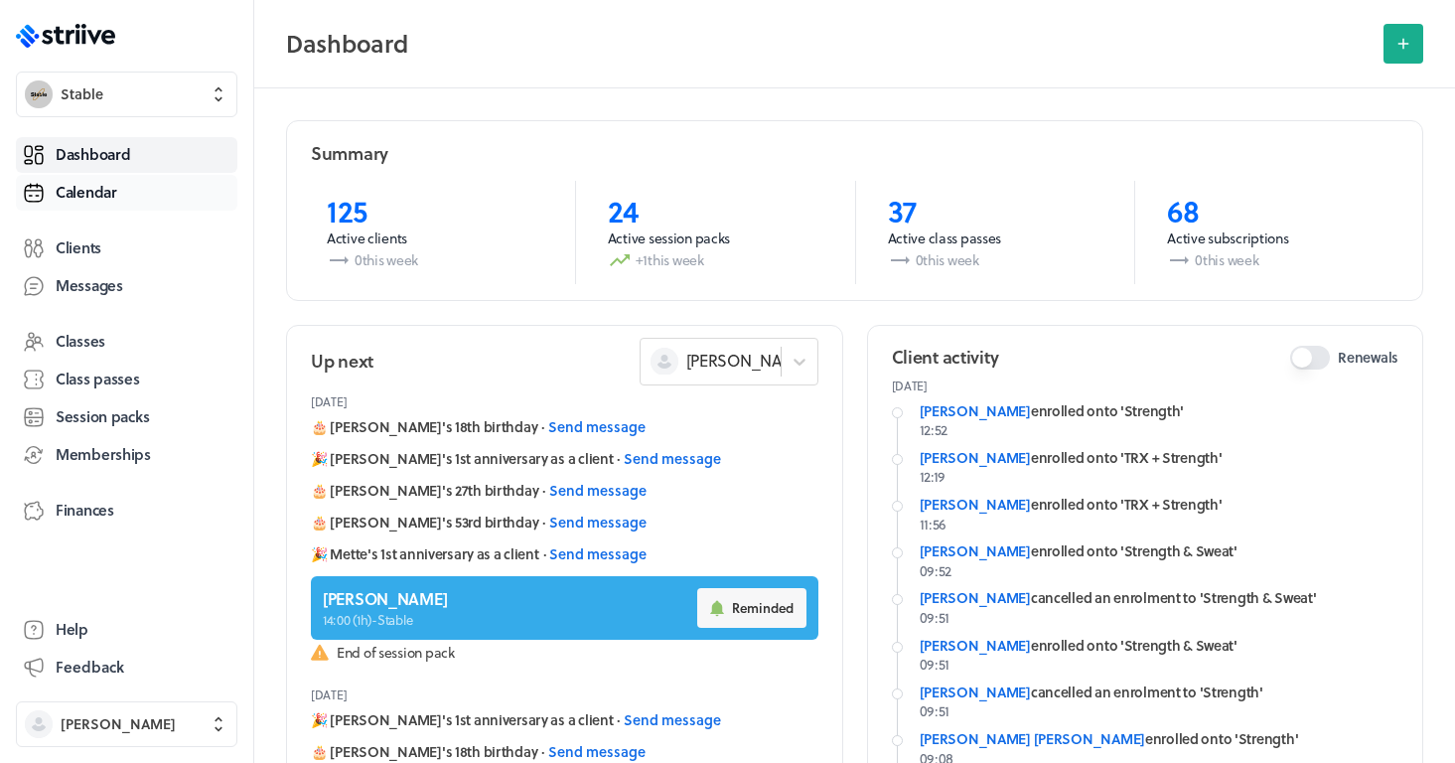
click at [108, 196] on span "Calendar" at bounding box center [87, 192] width 62 height 21
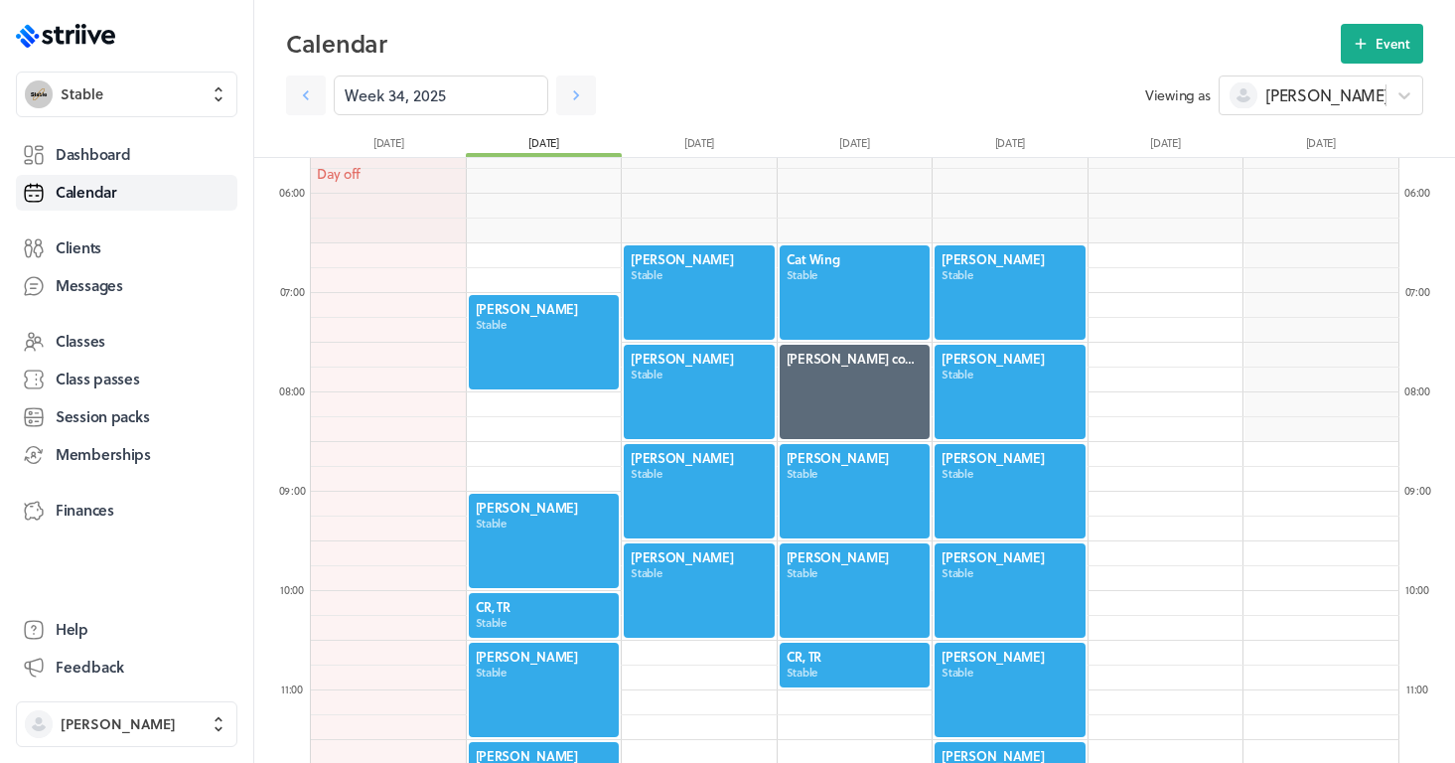
scroll to position [590, 0]
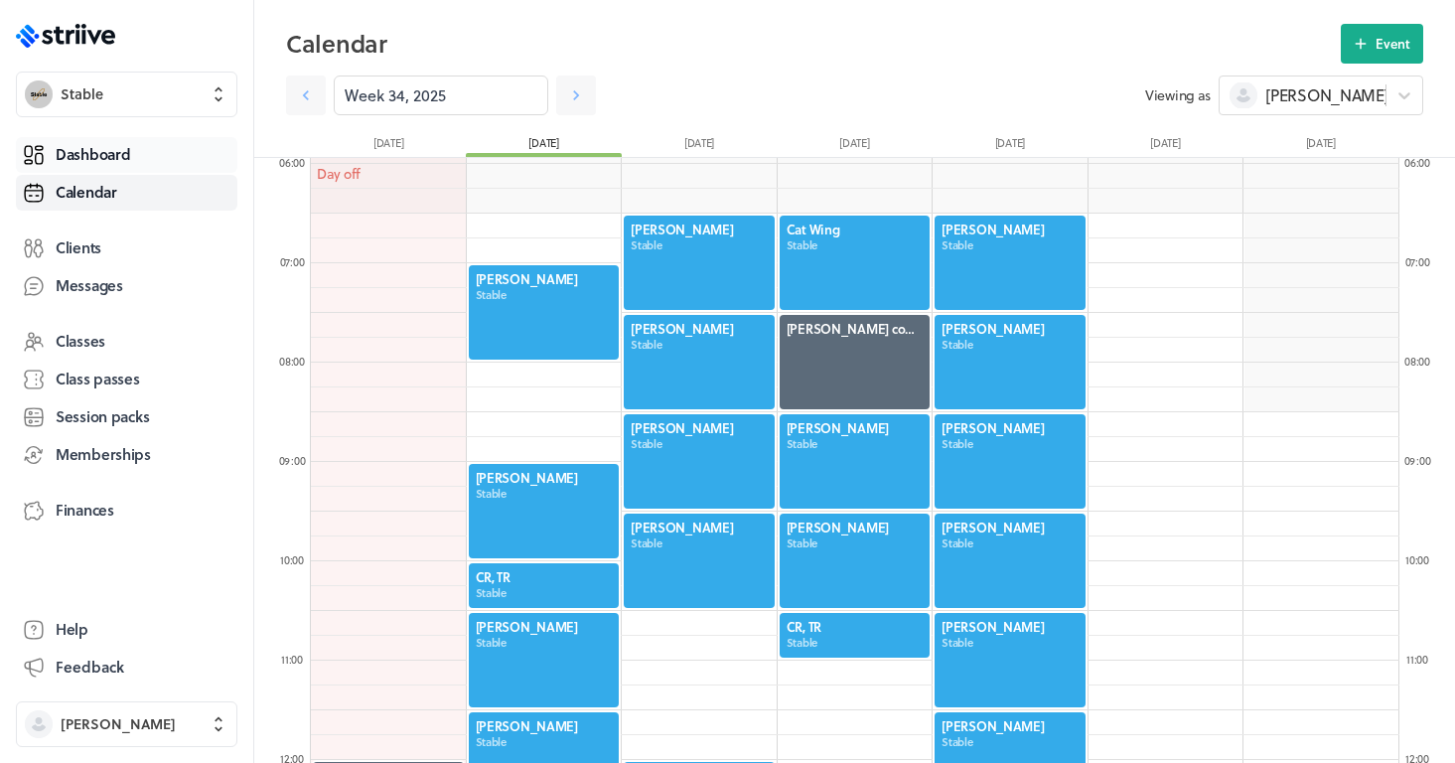
click at [160, 148] on link "Dashboard" at bounding box center [126, 155] width 221 height 36
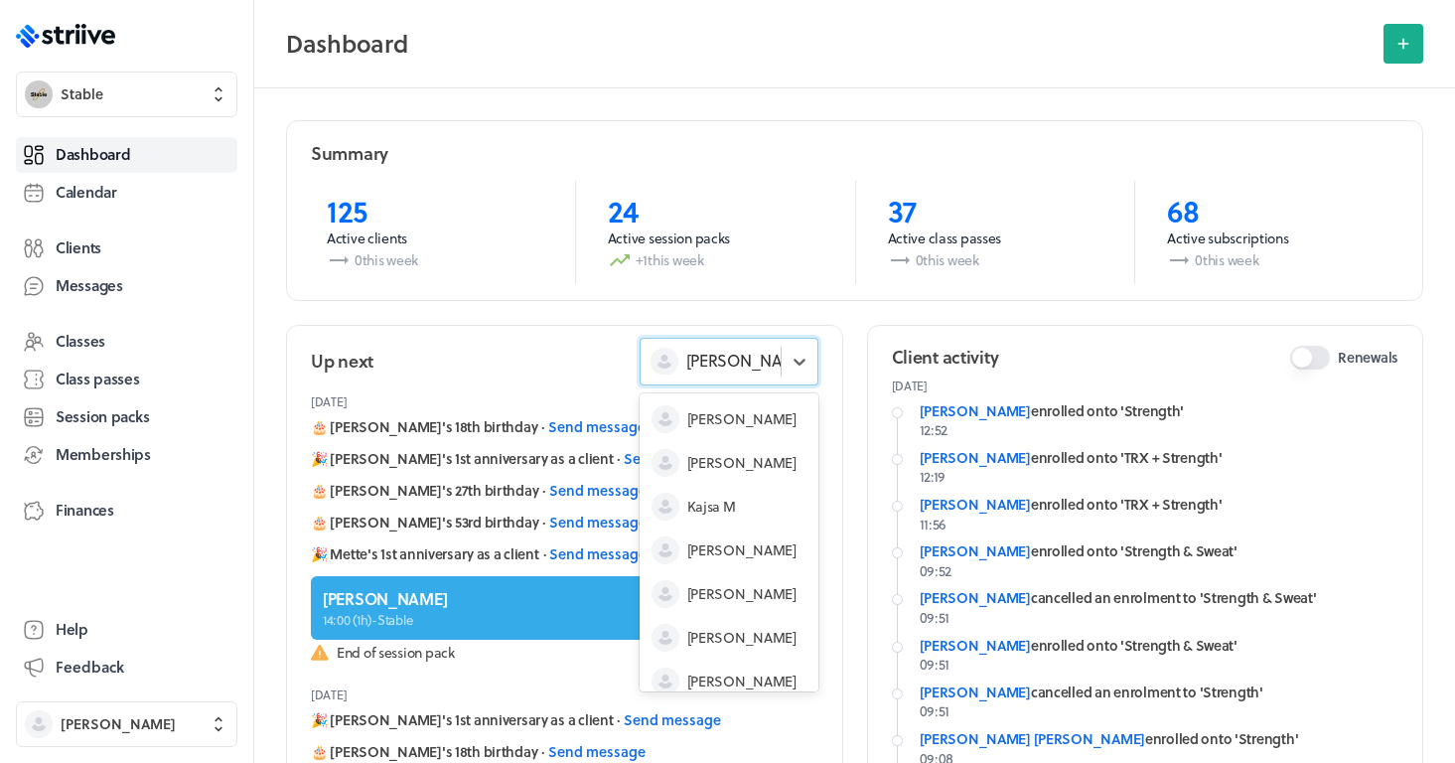
click at [709, 369] on span "[PERSON_NAME]" at bounding box center [747, 361] width 123 height 22
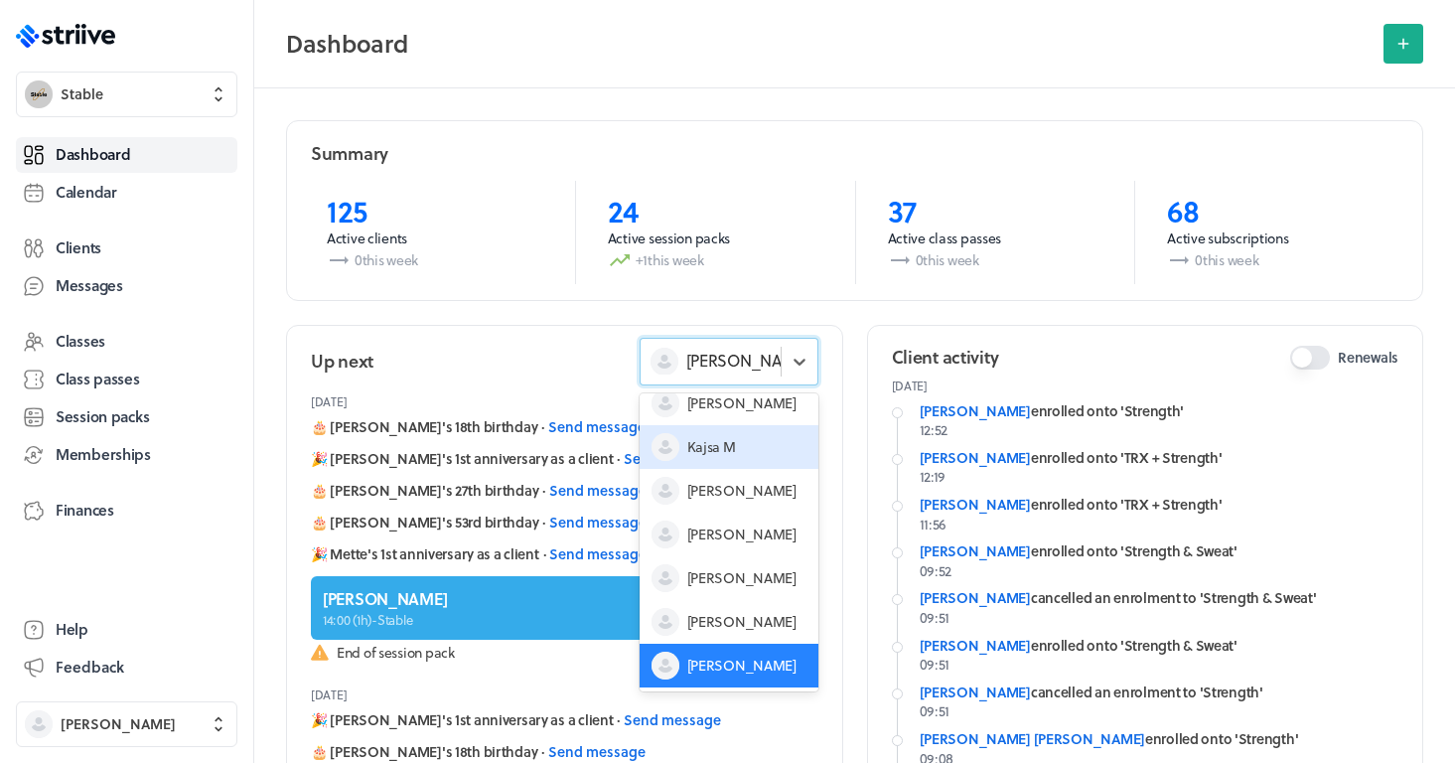
click at [688, 452] on span "Kajsa M" at bounding box center [711, 447] width 49 height 20
